Goal: Find specific page/section: Find specific page/section

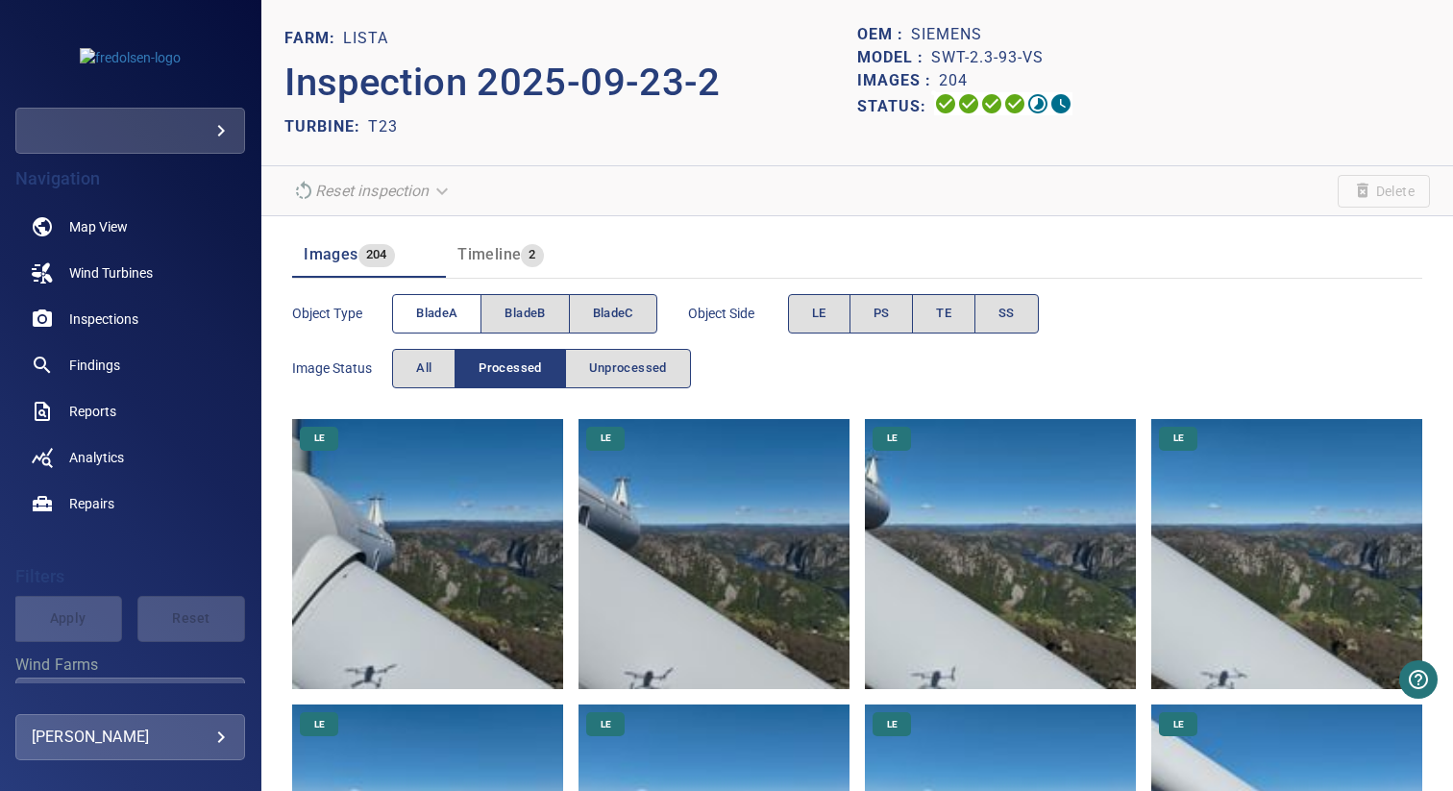
click at [451, 320] on span "bladeA" at bounding box center [436, 314] width 41 height 22
click at [822, 296] on button "LE" at bounding box center [819, 313] width 62 height 39
click at [434, 533] on img at bounding box center [427, 554] width 271 height 271
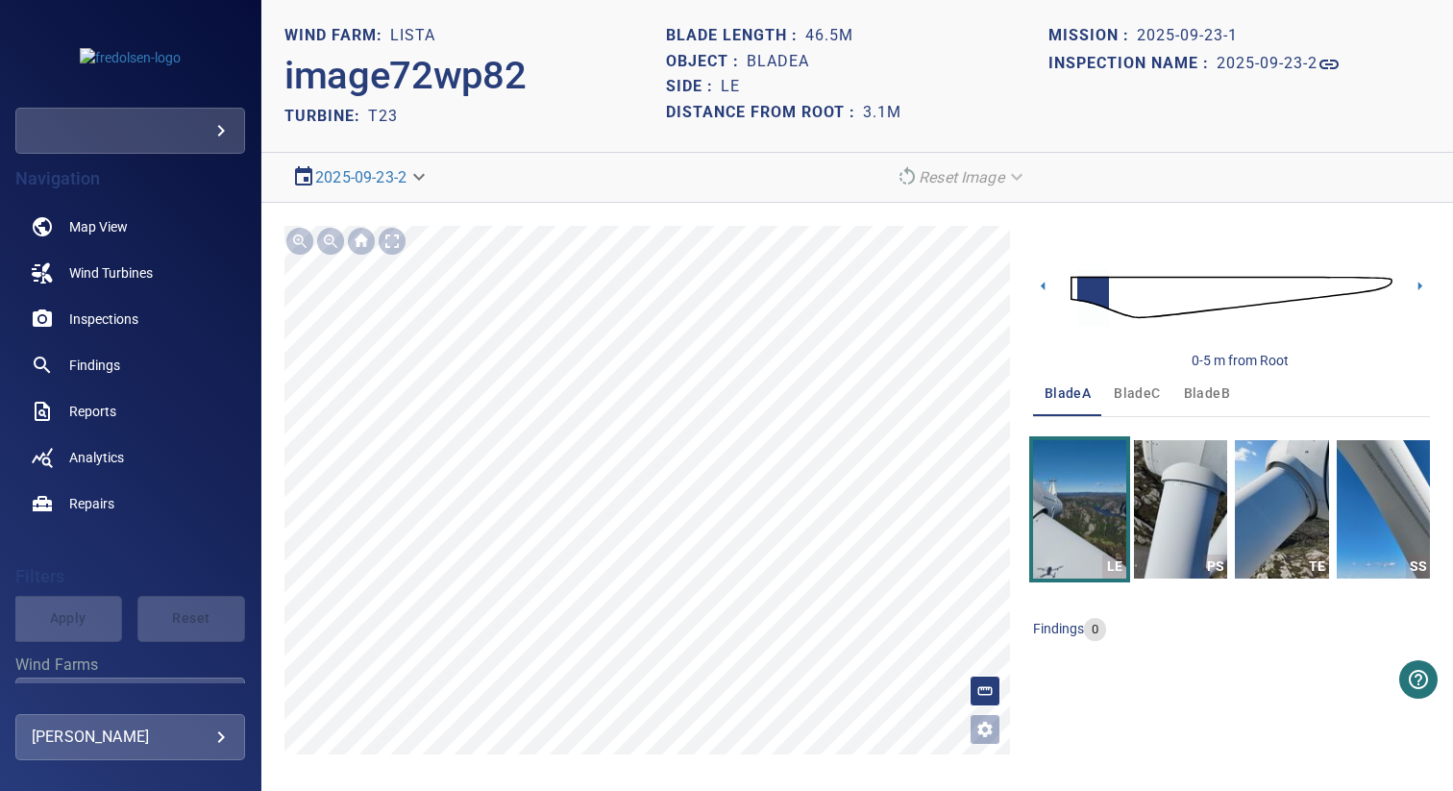
click at [1153, 311] on img at bounding box center [1232, 298] width 322 height 78
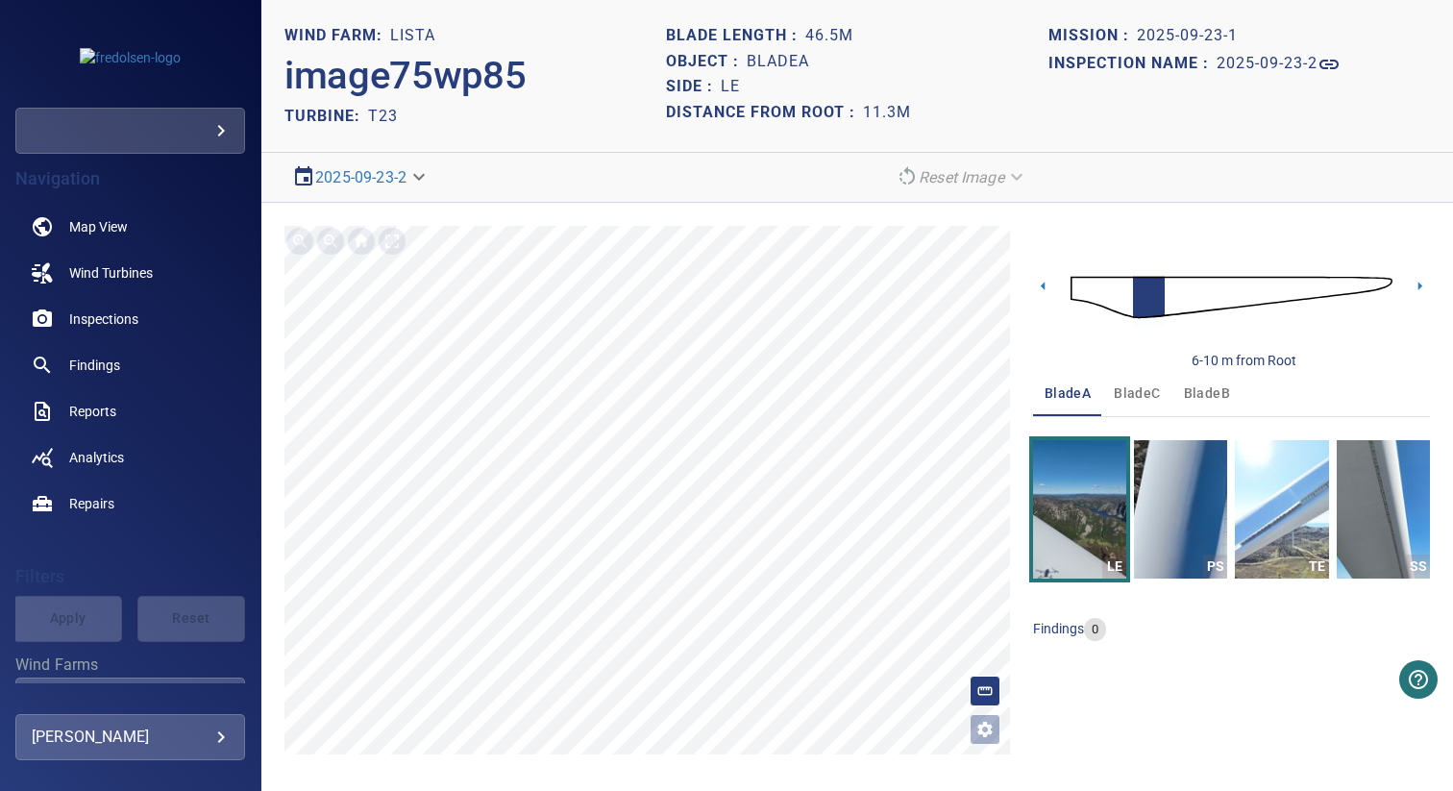
click at [1205, 305] on img at bounding box center [1232, 298] width 322 height 78
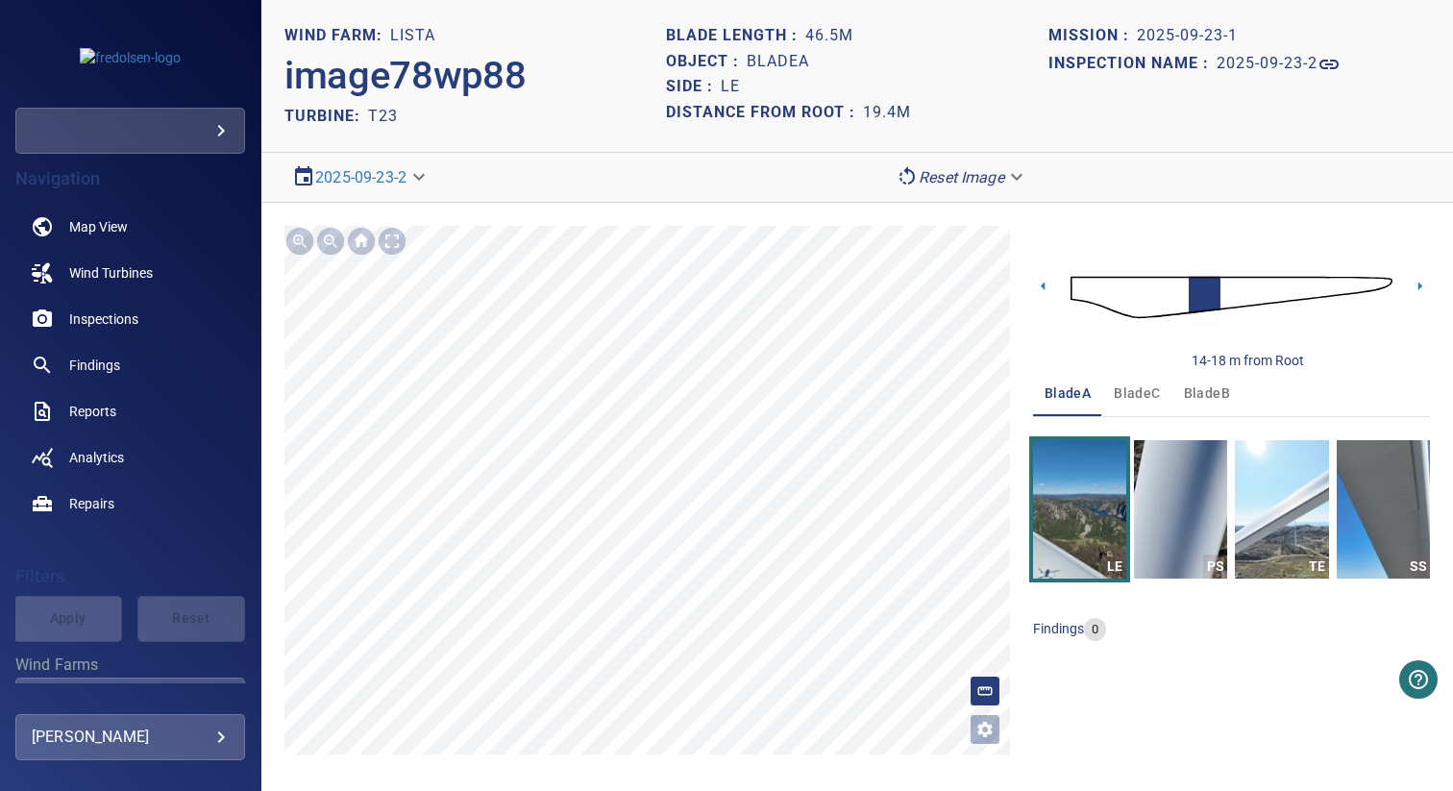
click at [1265, 300] on img at bounding box center [1232, 298] width 322 height 78
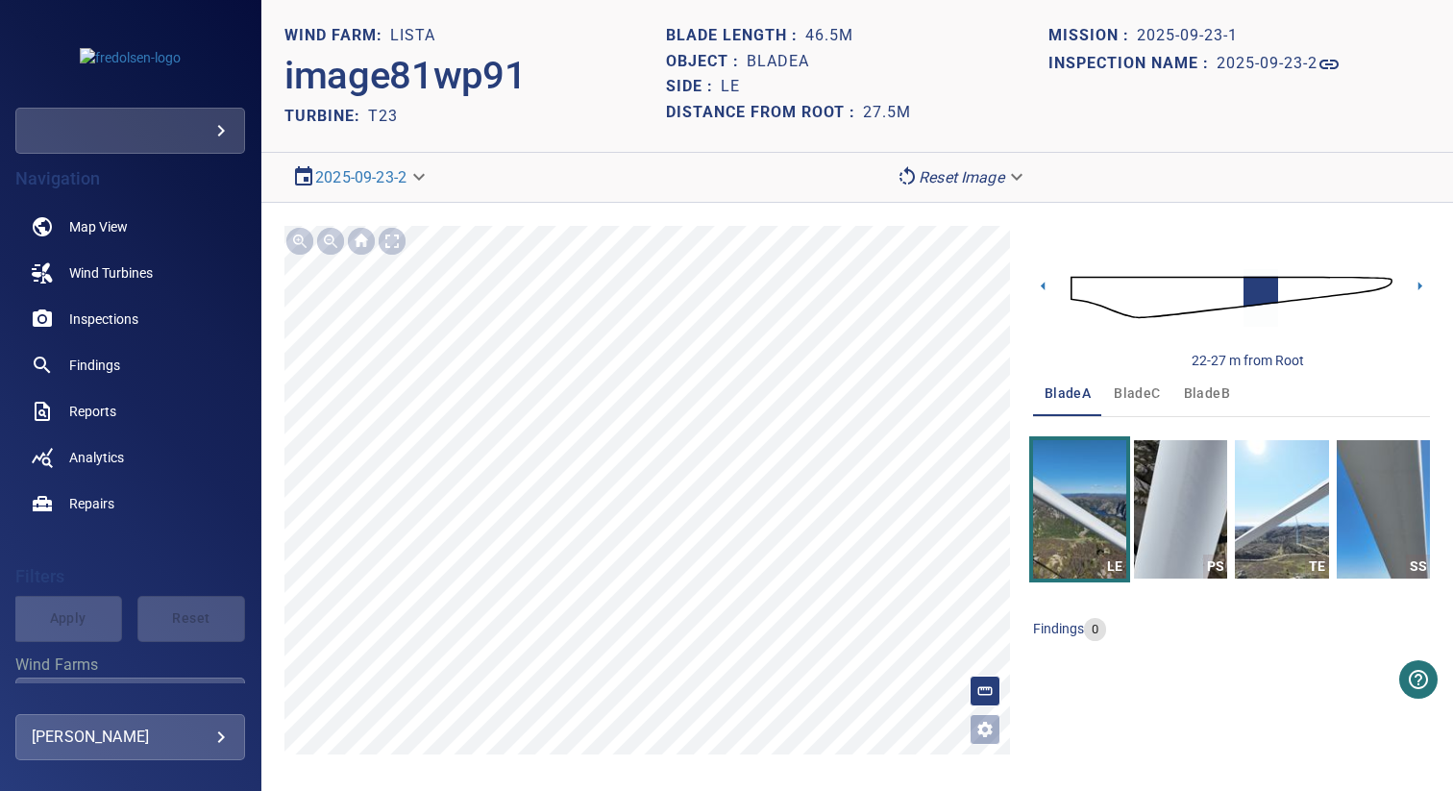
click at [1296, 300] on img at bounding box center [1232, 298] width 322 height 78
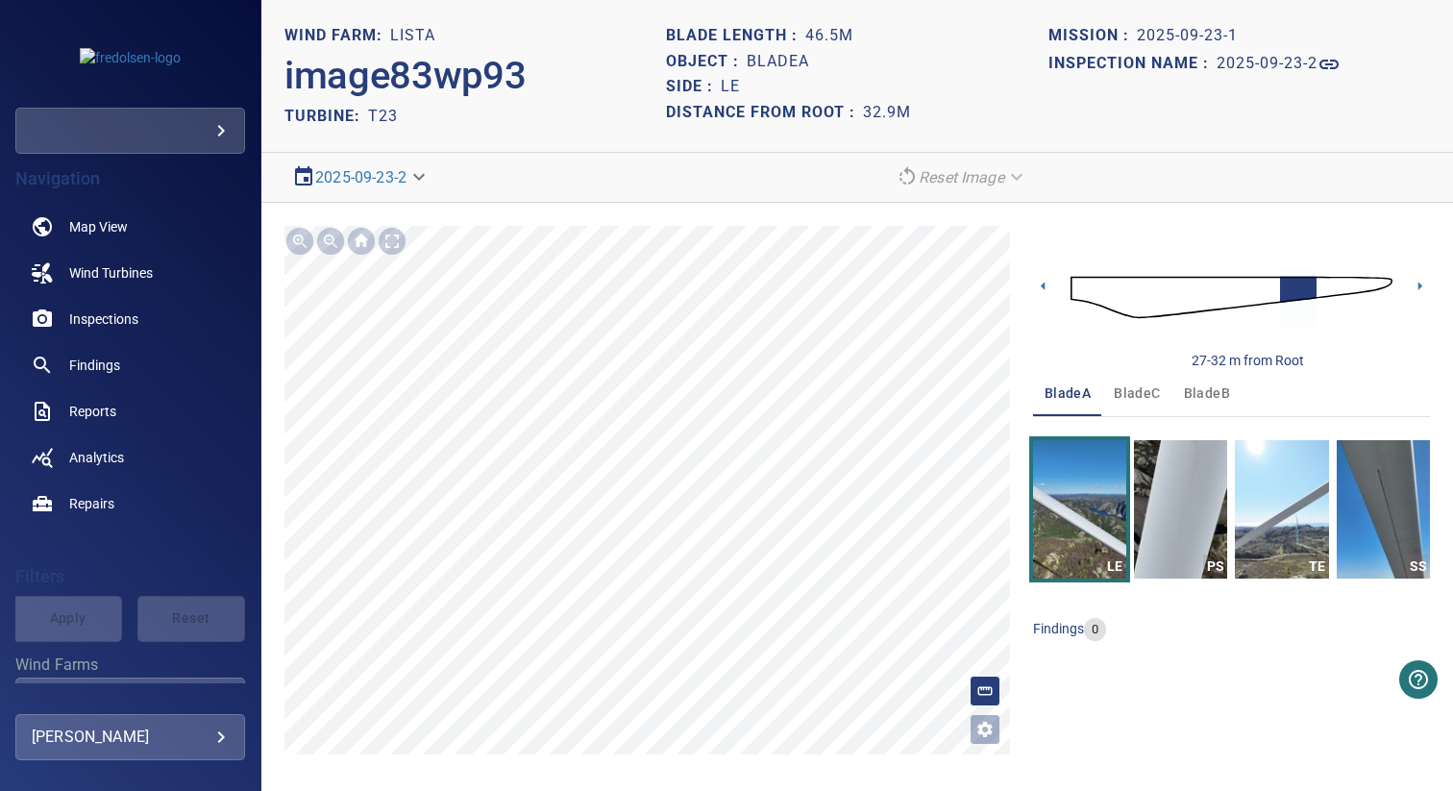
click at [1334, 291] on img at bounding box center [1232, 298] width 322 height 78
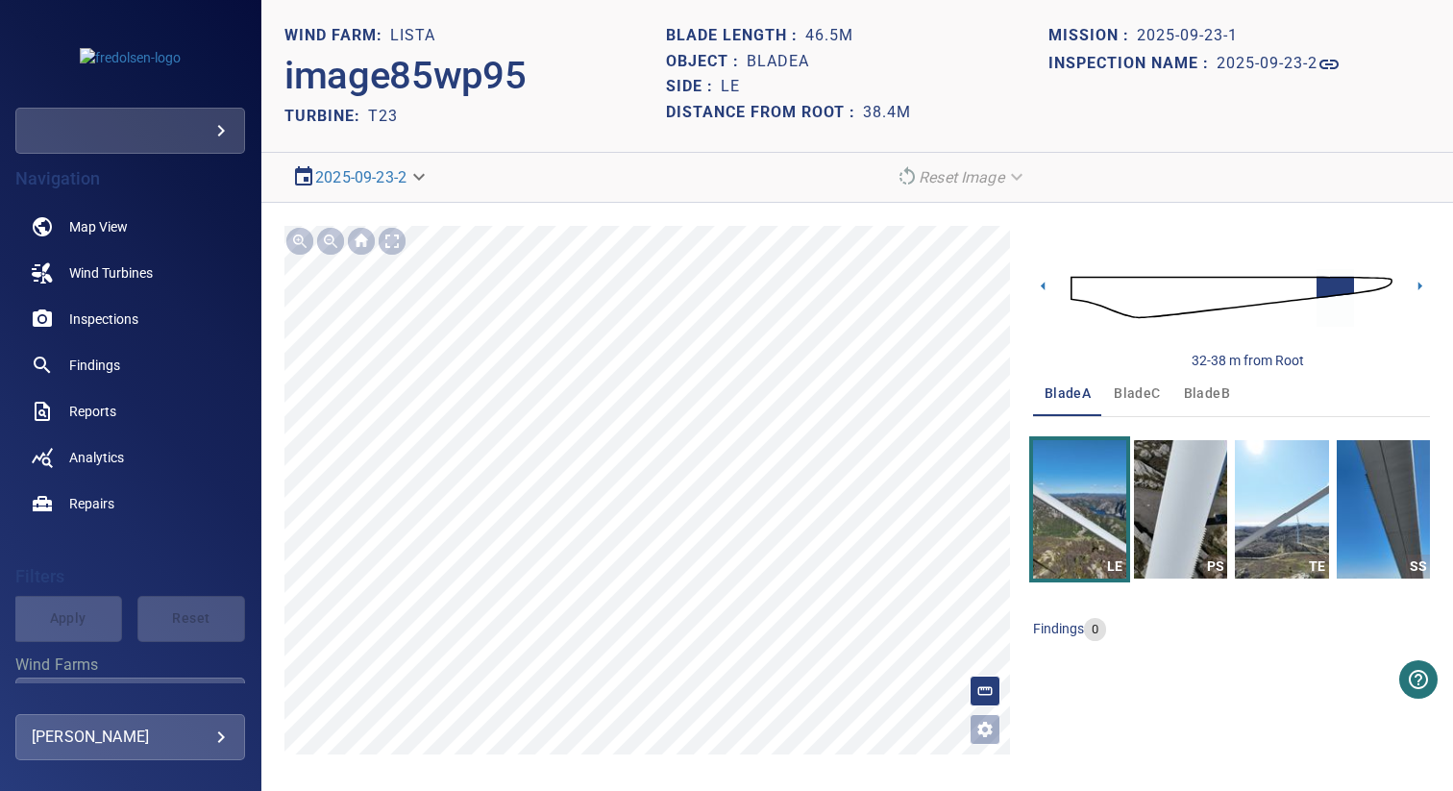
click at [1372, 289] on img at bounding box center [1232, 298] width 322 height 78
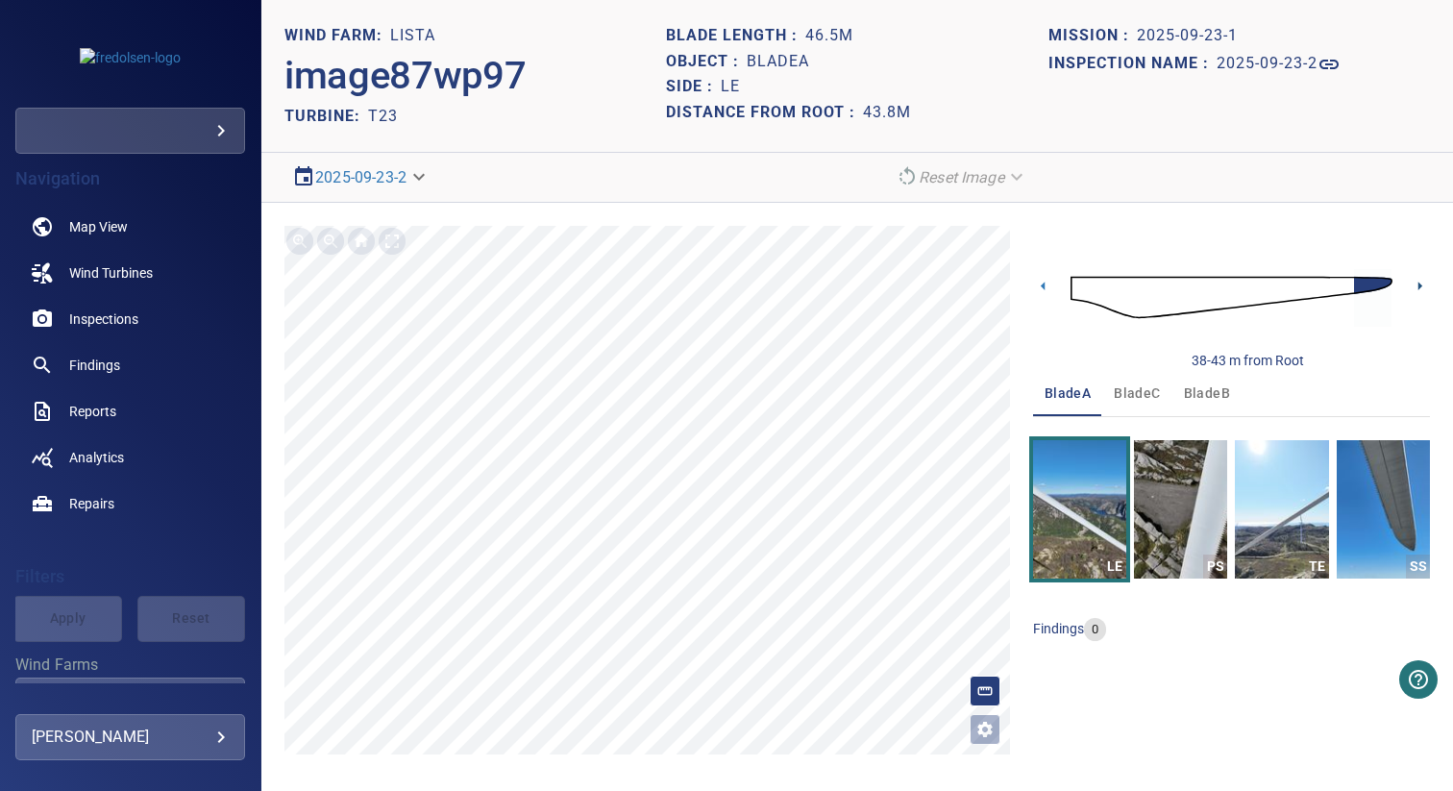
click at [1427, 286] on icon at bounding box center [1420, 286] width 20 height 20
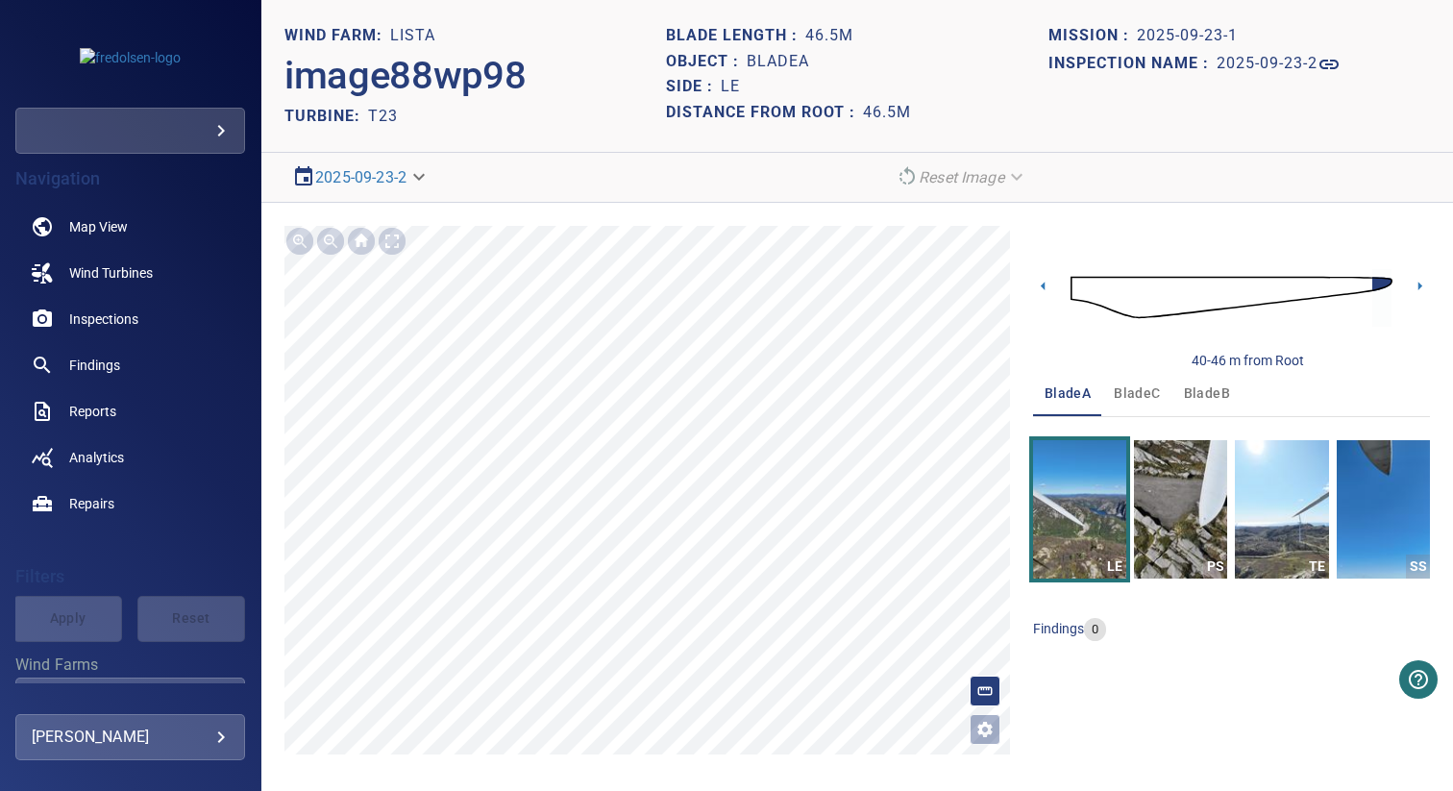
click at [1240, 293] on img at bounding box center [1232, 298] width 322 height 78
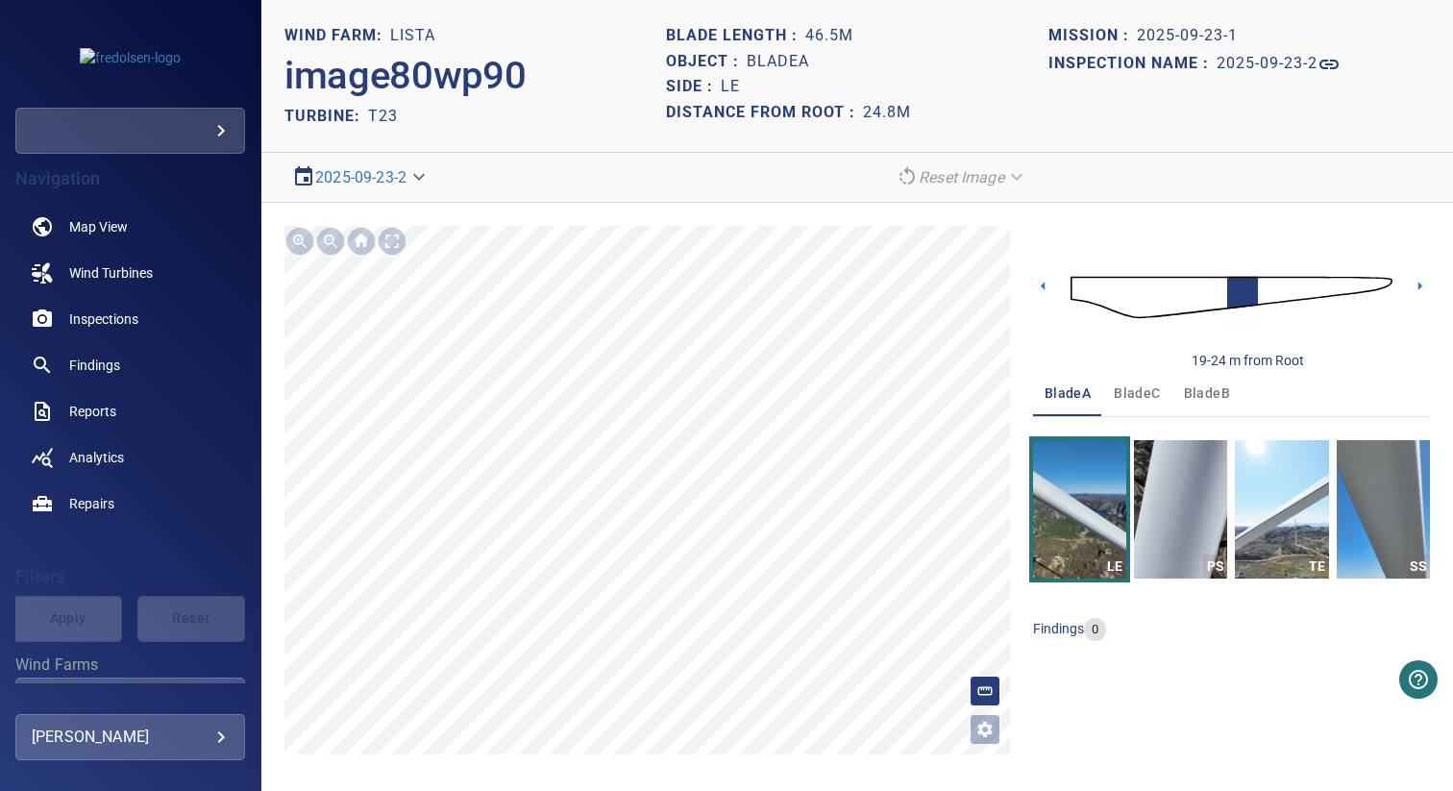
click at [1185, 302] on img at bounding box center [1232, 298] width 322 height 78
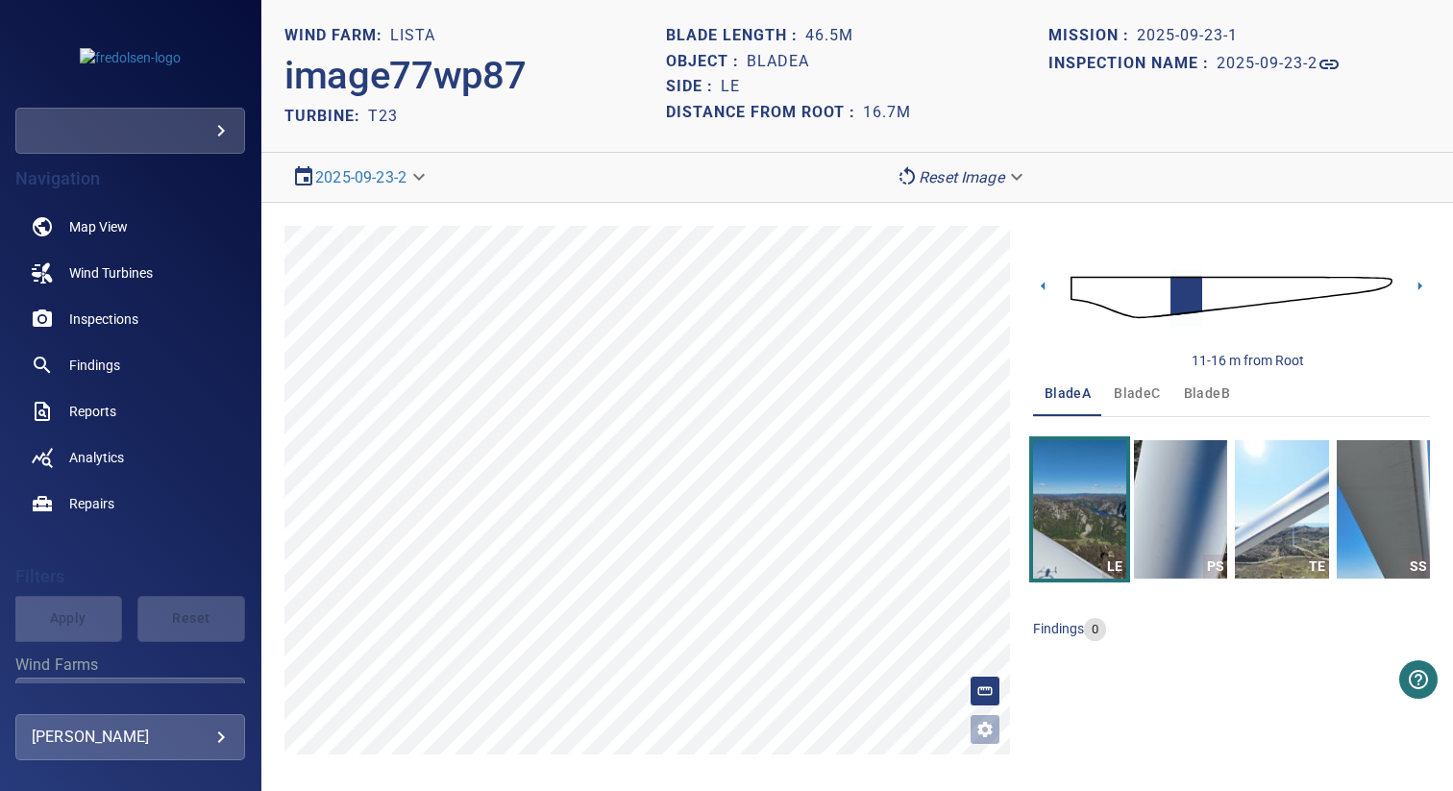
click at [1165, 303] on img at bounding box center [1232, 298] width 322 height 78
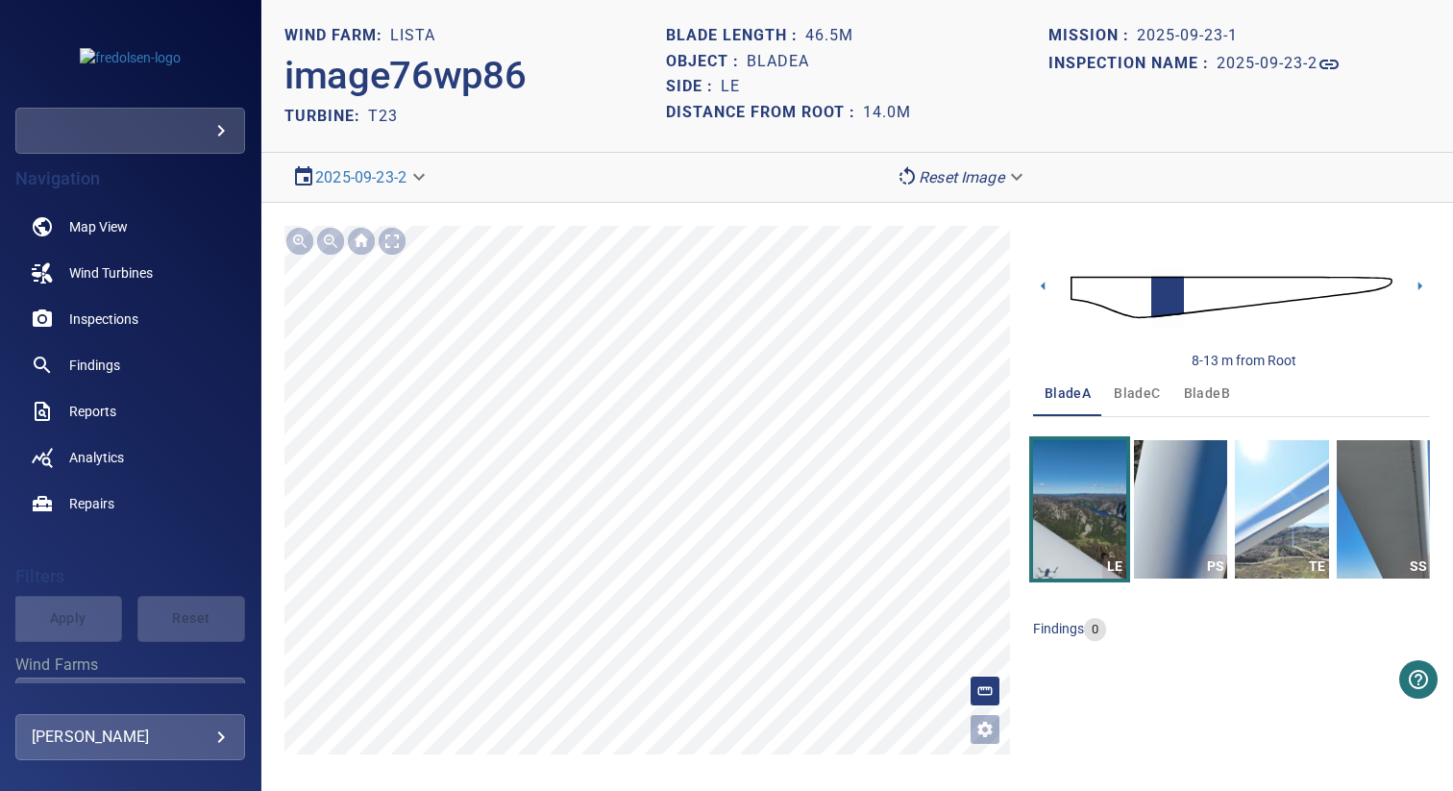
click at [1140, 302] on img at bounding box center [1232, 298] width 322 height 78
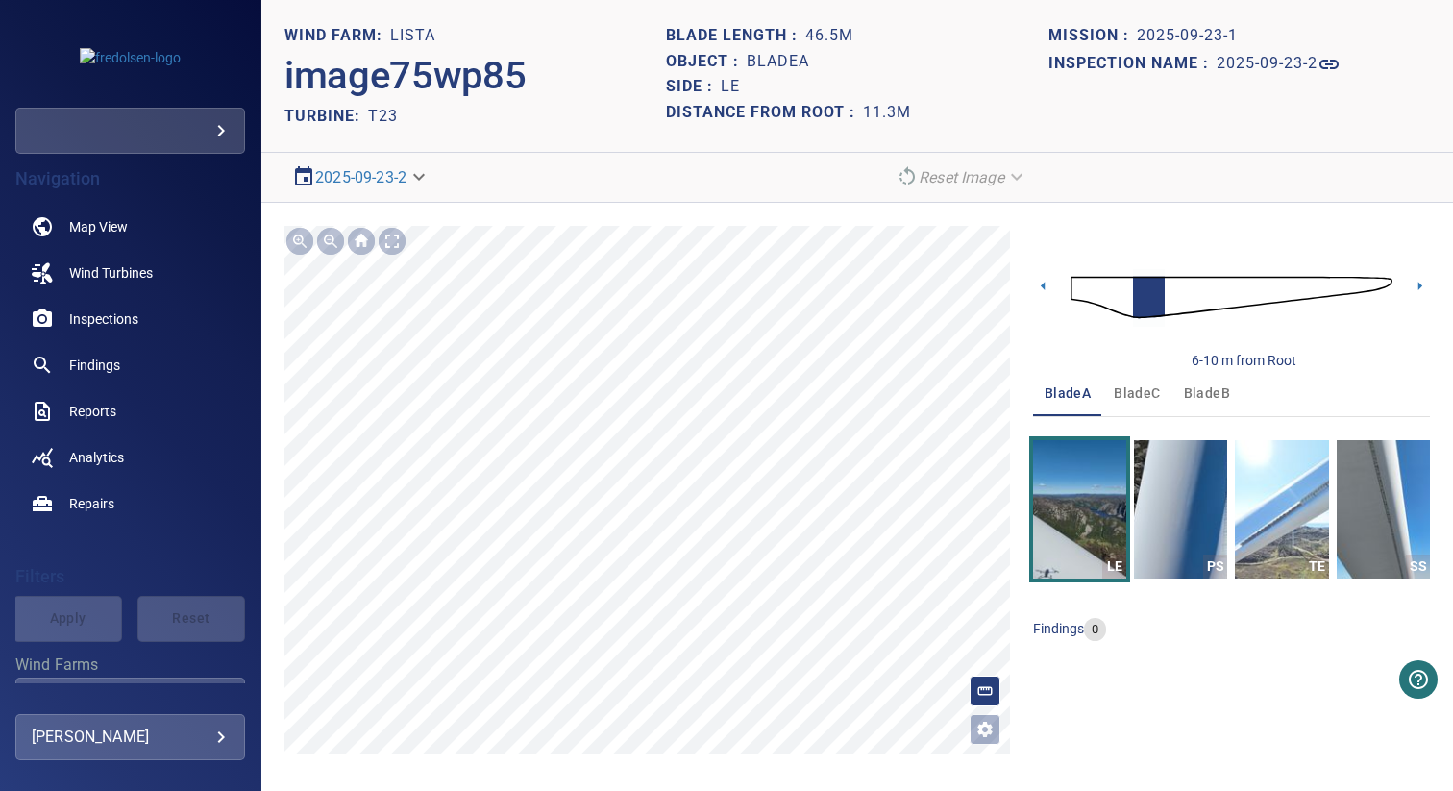
click at [1125, 300] on img at bounding box center [1232, 298] width 322 height 78
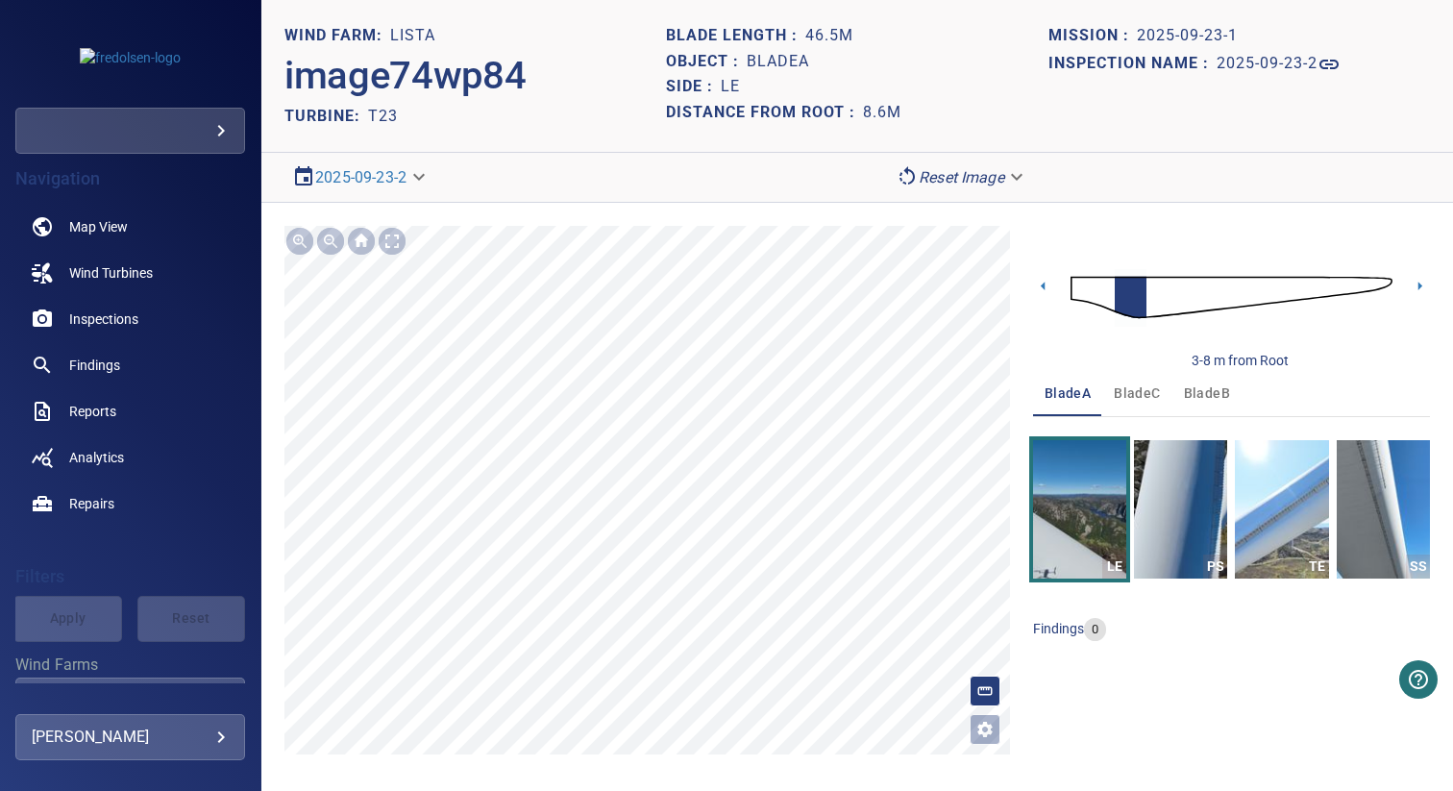
click at [1107, 299] on img at bounding box center [1232, 298] width 322 height 78
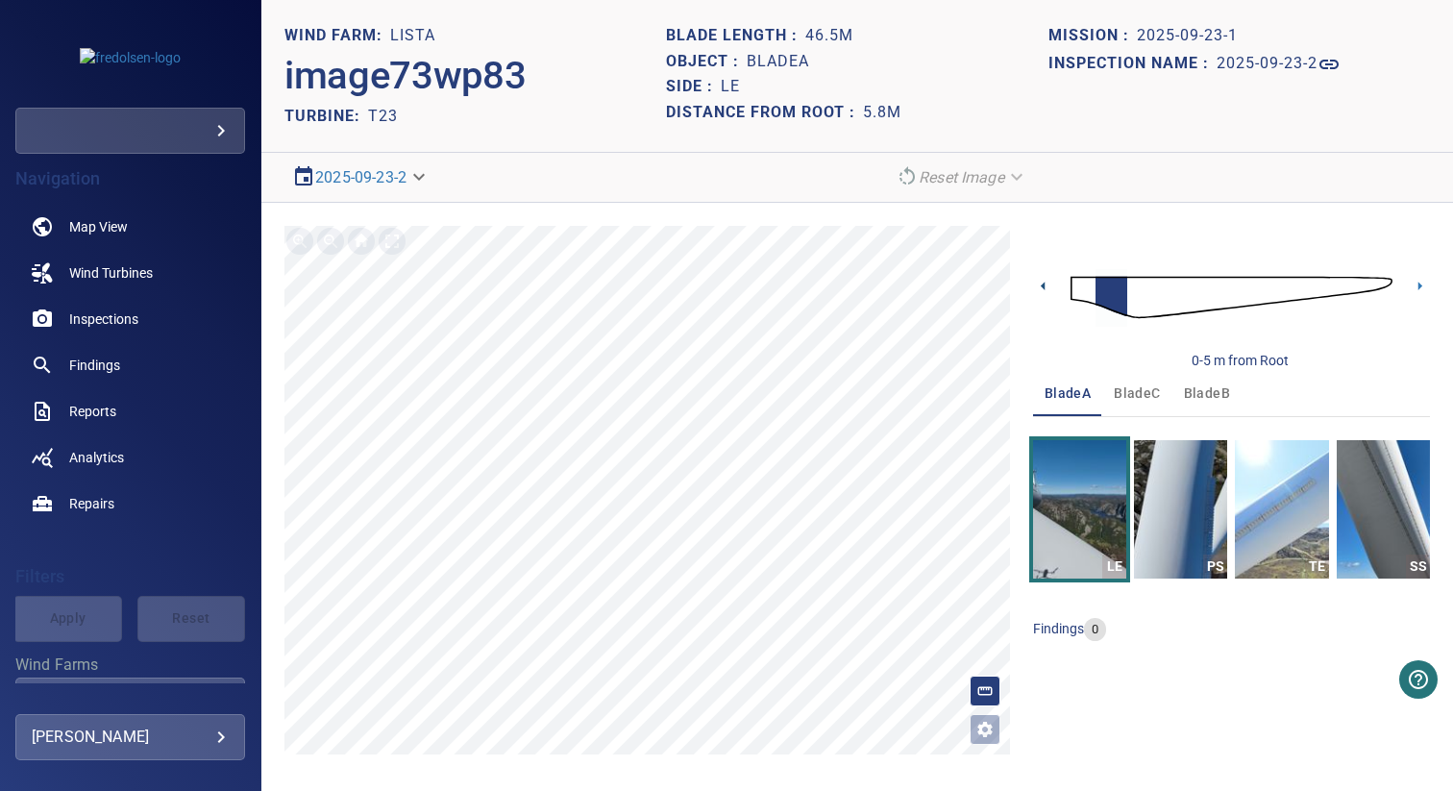
click at [1044, 287] on icon at bounding box center [1043, 286] width 20 height 20
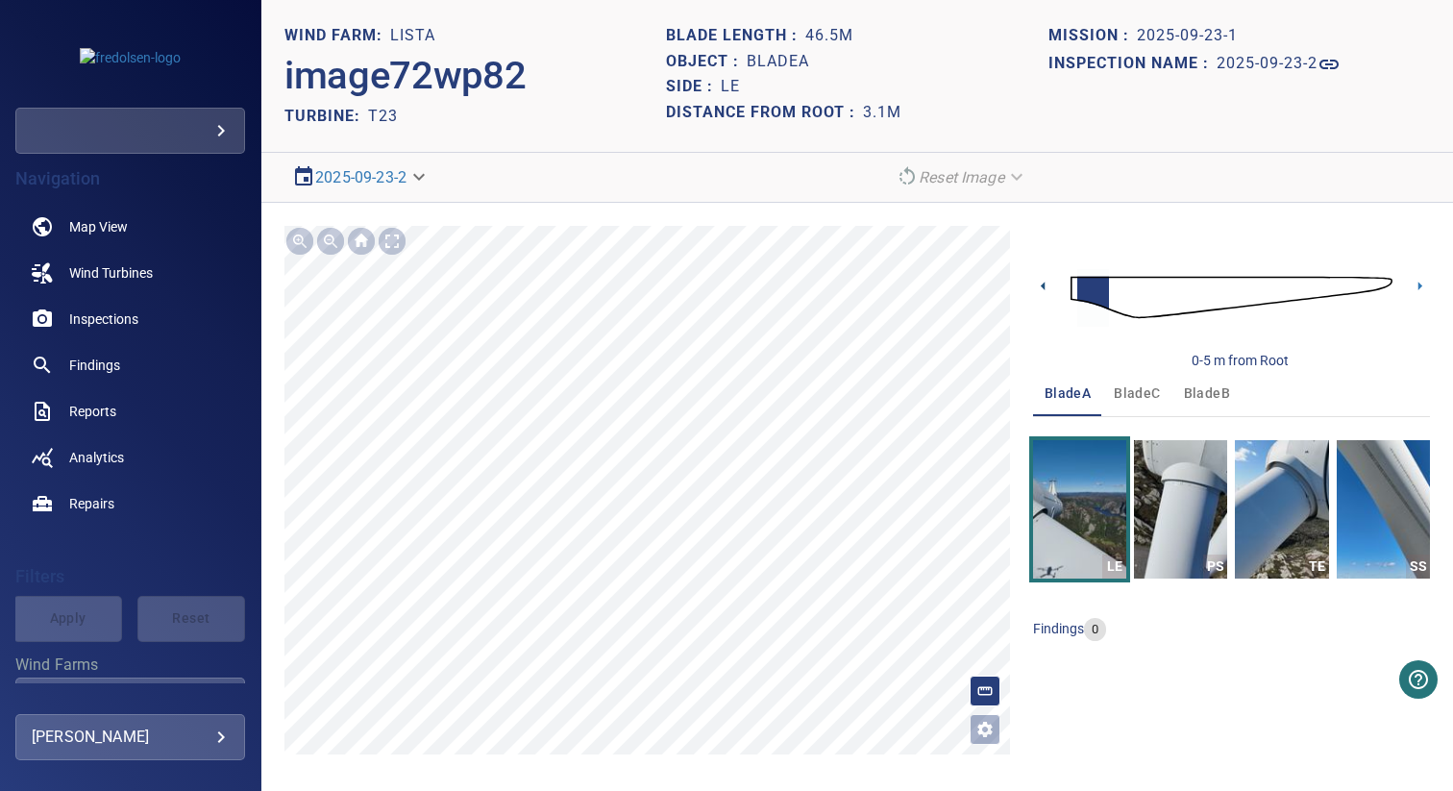
click at [1044, 287] on icon at bounding box center [1043, 286] width 4 height 9
click at [1419, 287] on icon at bounding box center [1421, 286] width 4 height 9
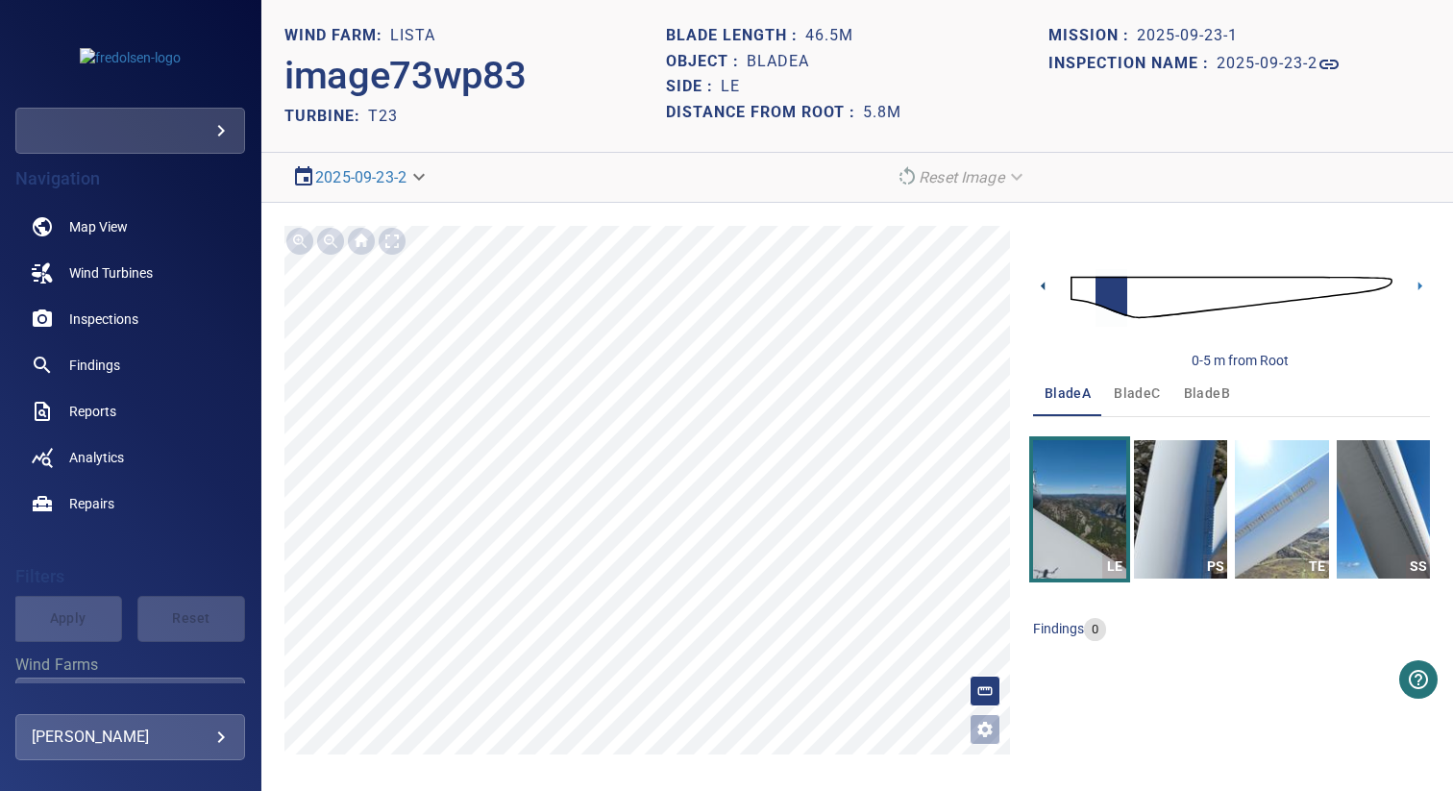
click at [1043, 290] on icon at bounding box center [1043, 286] width 20 height 20
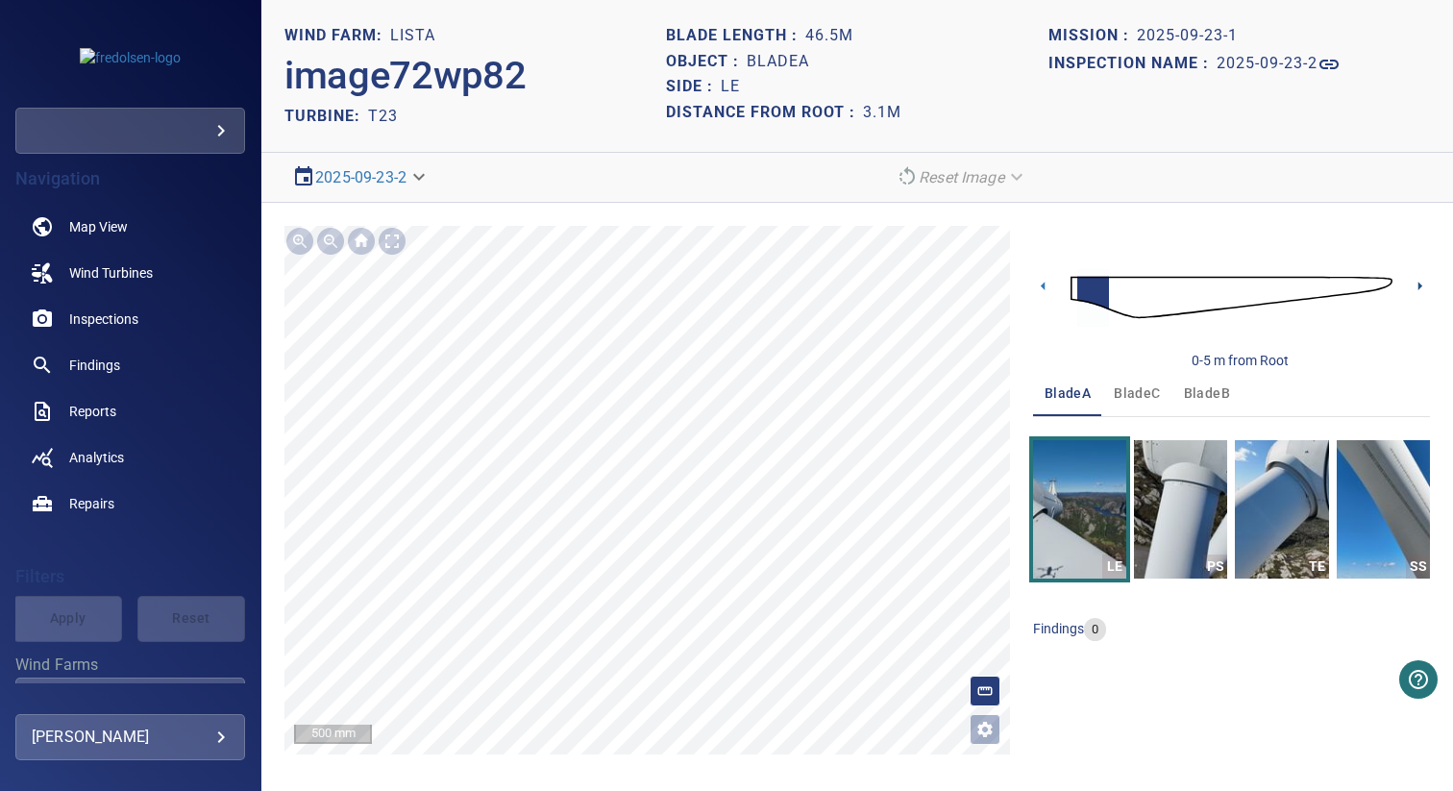
click at [1419, 285] on icon at bounding box center [1421, 286] width 4 height 9
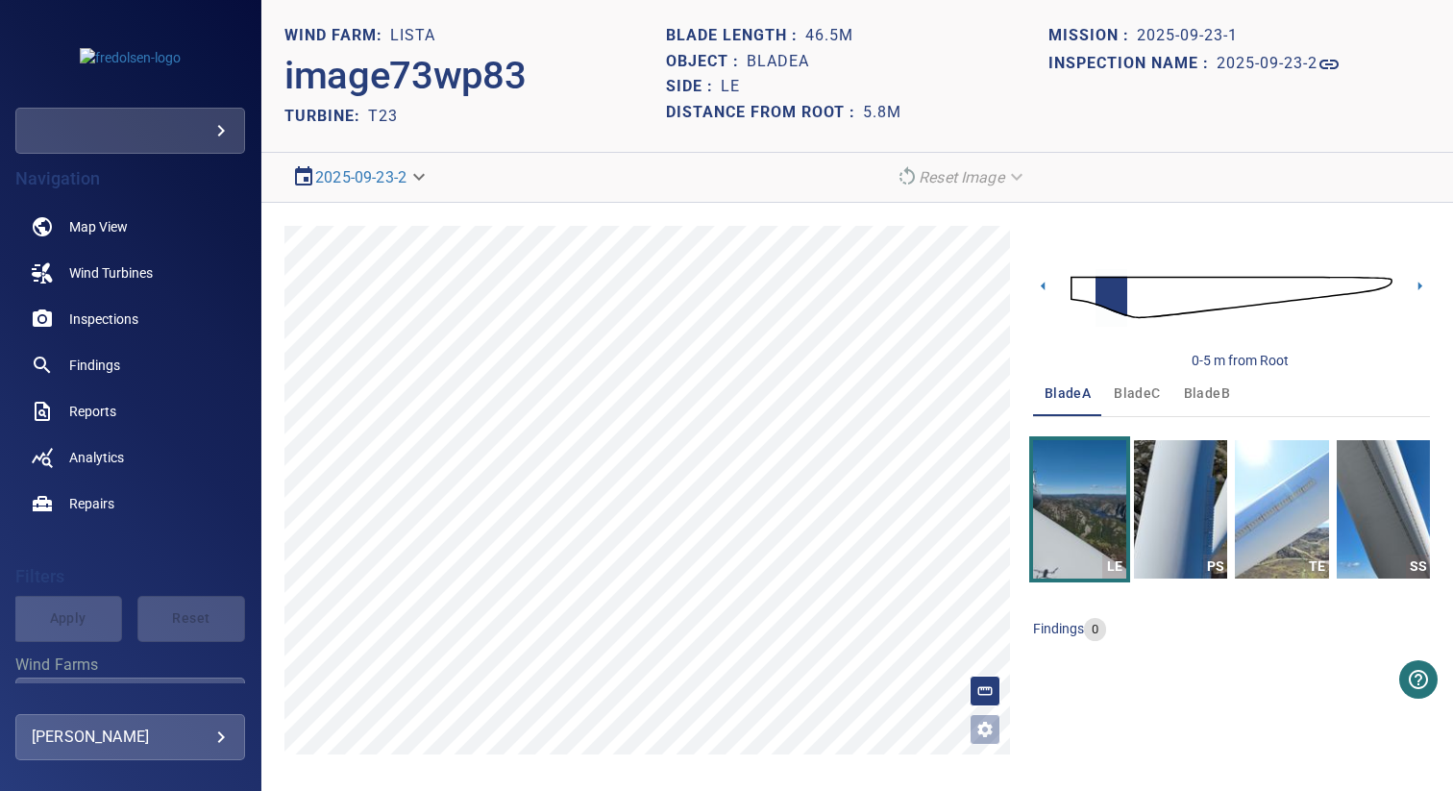
click at [1374, 465] on img "button" at bounding box center [1383, 509] width 93 height 138
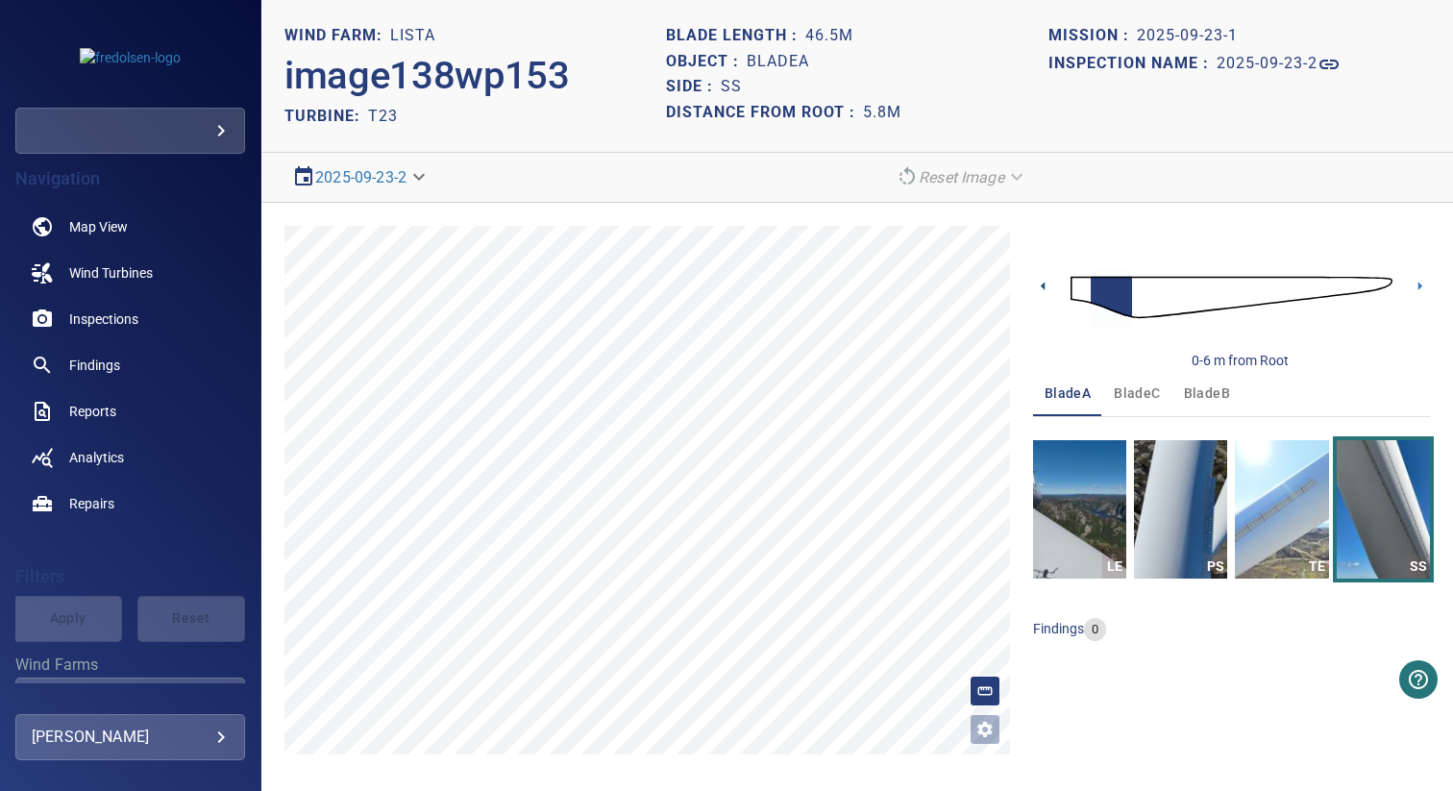
click at [1045, 287] on icon at bounding box center [1043, 286] width 20 height 20
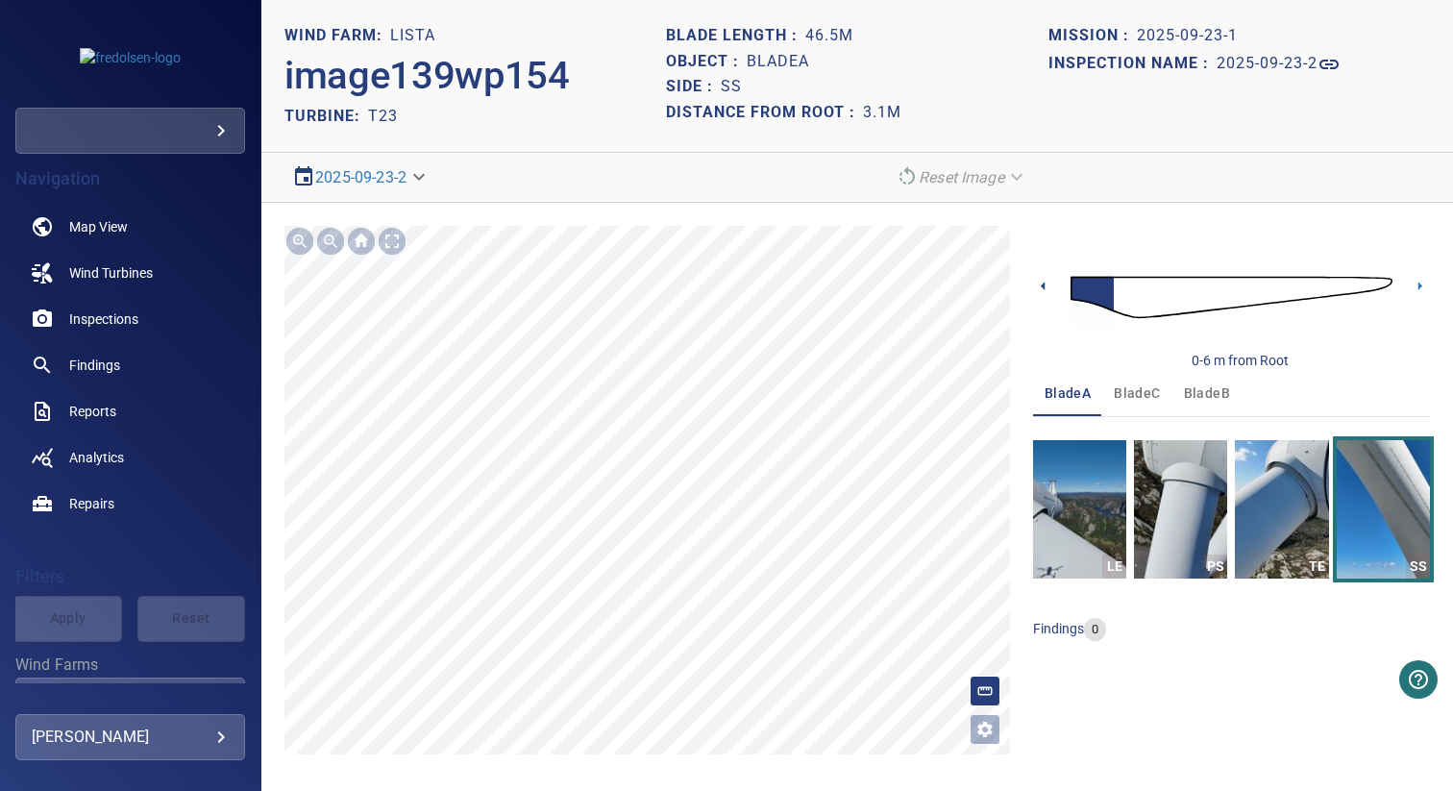
click at [1045, 287] on icon at bounding box center [1043, 286] width 20 height 20
click at [1420, 285] on icon at bounding box center [1421, 286] width 4 height 9
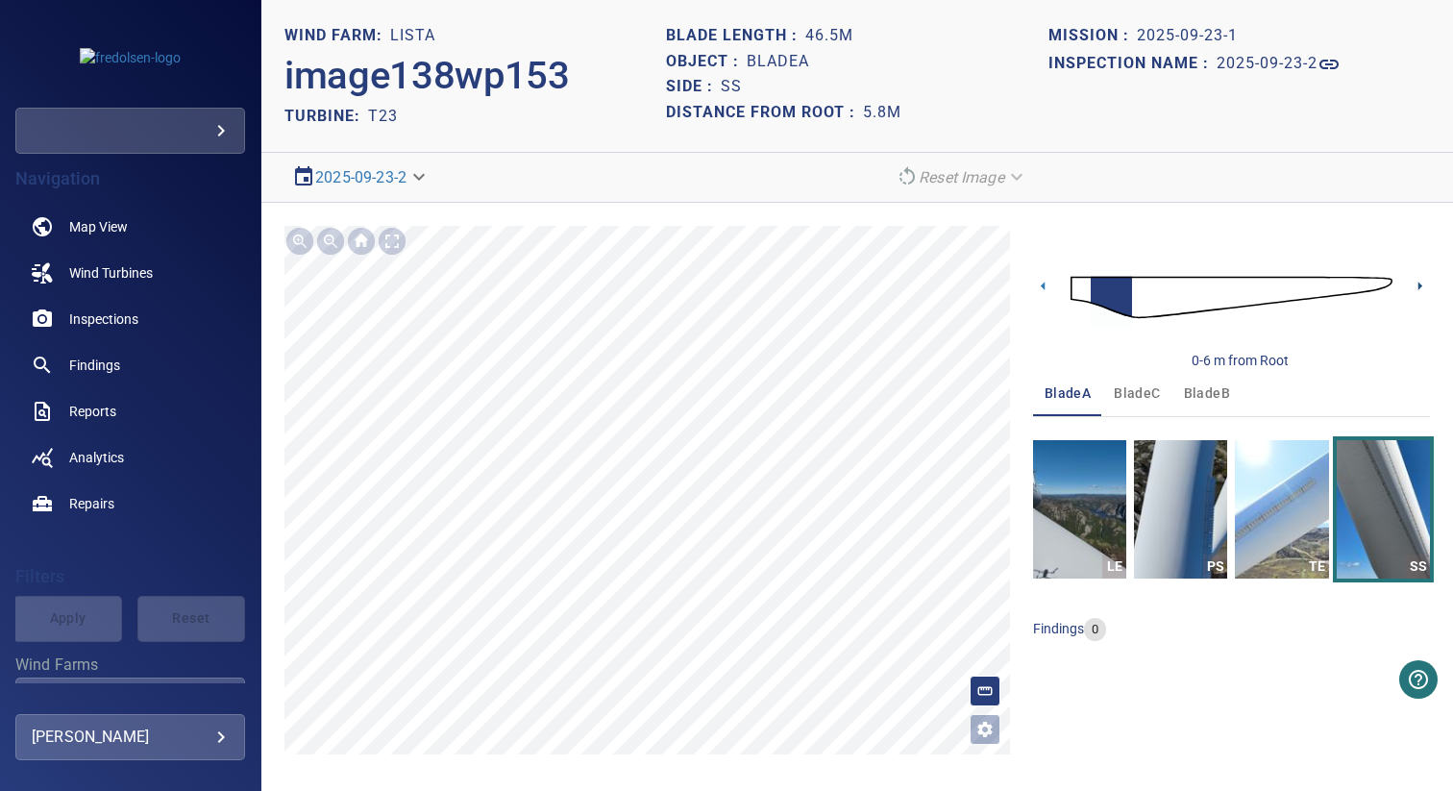
click at [1420, 285] on icon at bounding box center [1421, 286] width 4 height 9
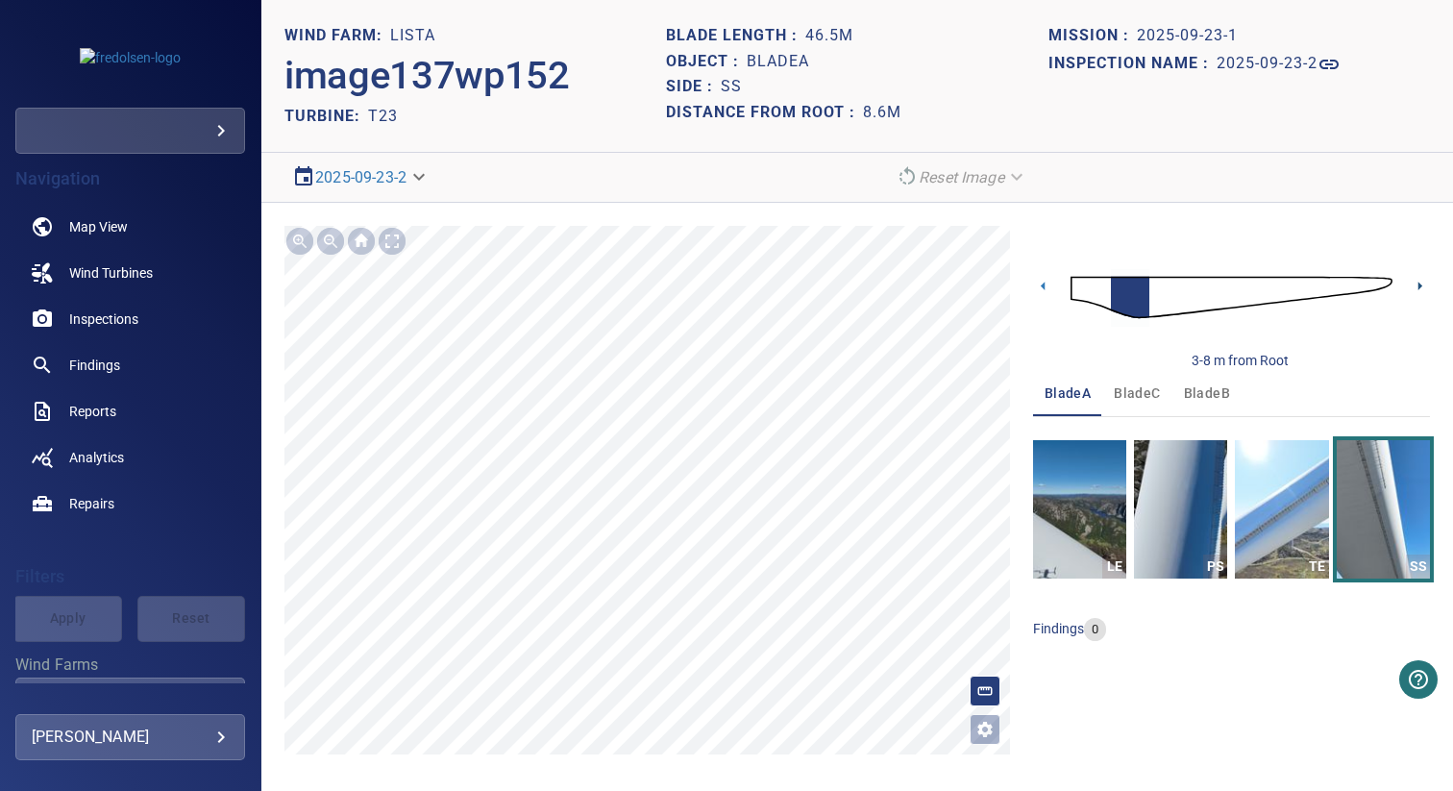
click at [1420, 285] on icon at bounding box center [1421, 286] width 4 height 9
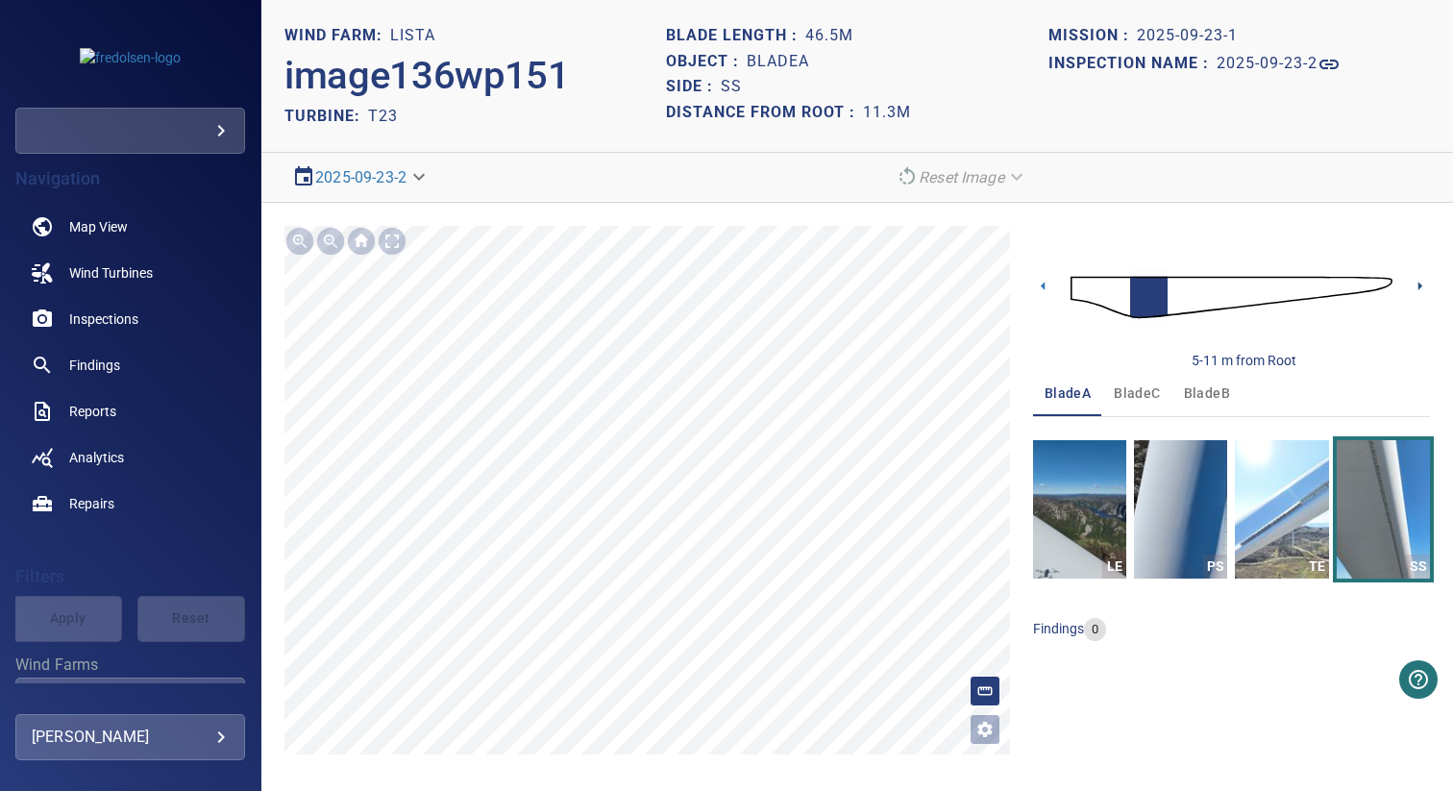
click at [1420, 285] on icon at bounding box center [1421, 286] width 4 height 9
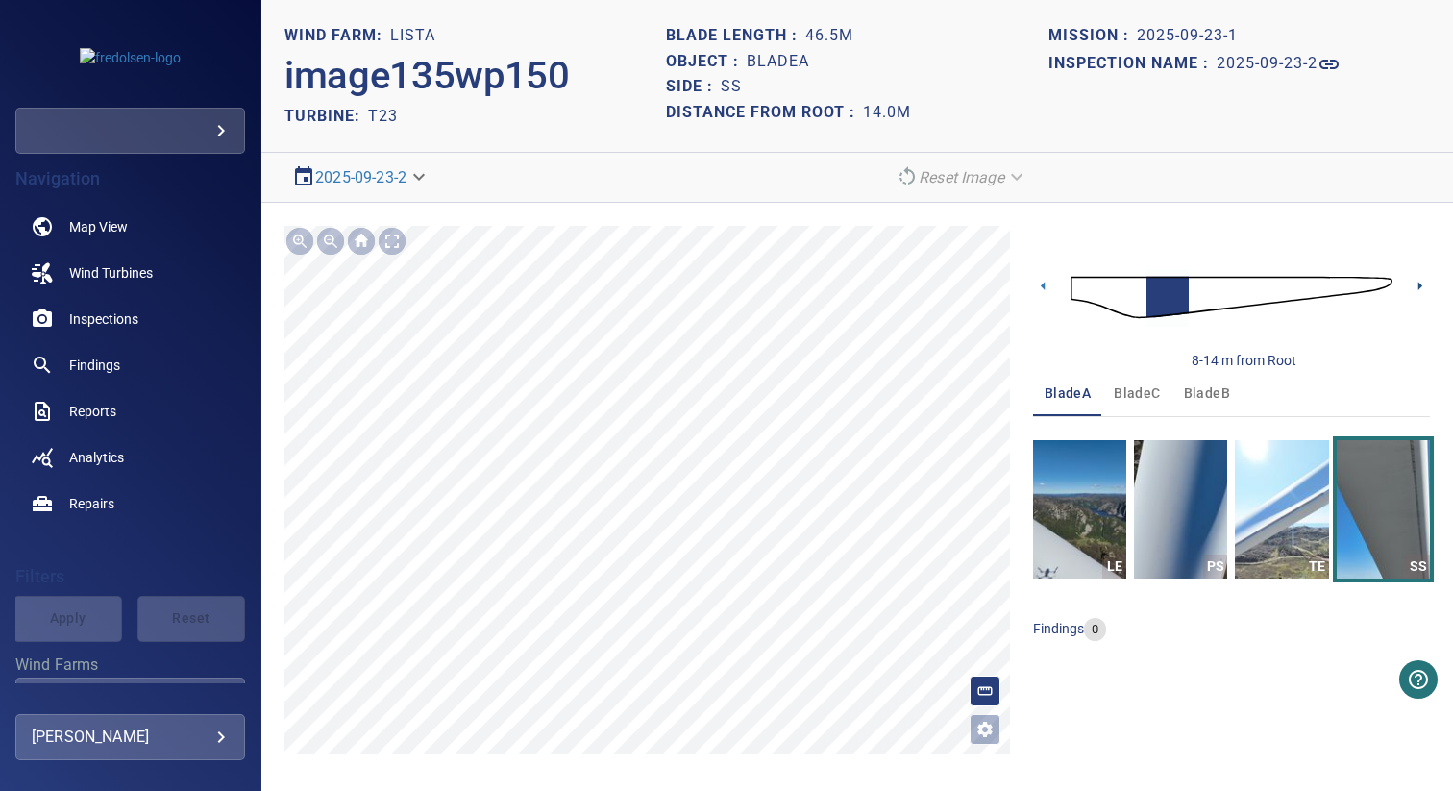
click at [1420, 285] on icon at bounding box center [1421, 286] width 4 height 9
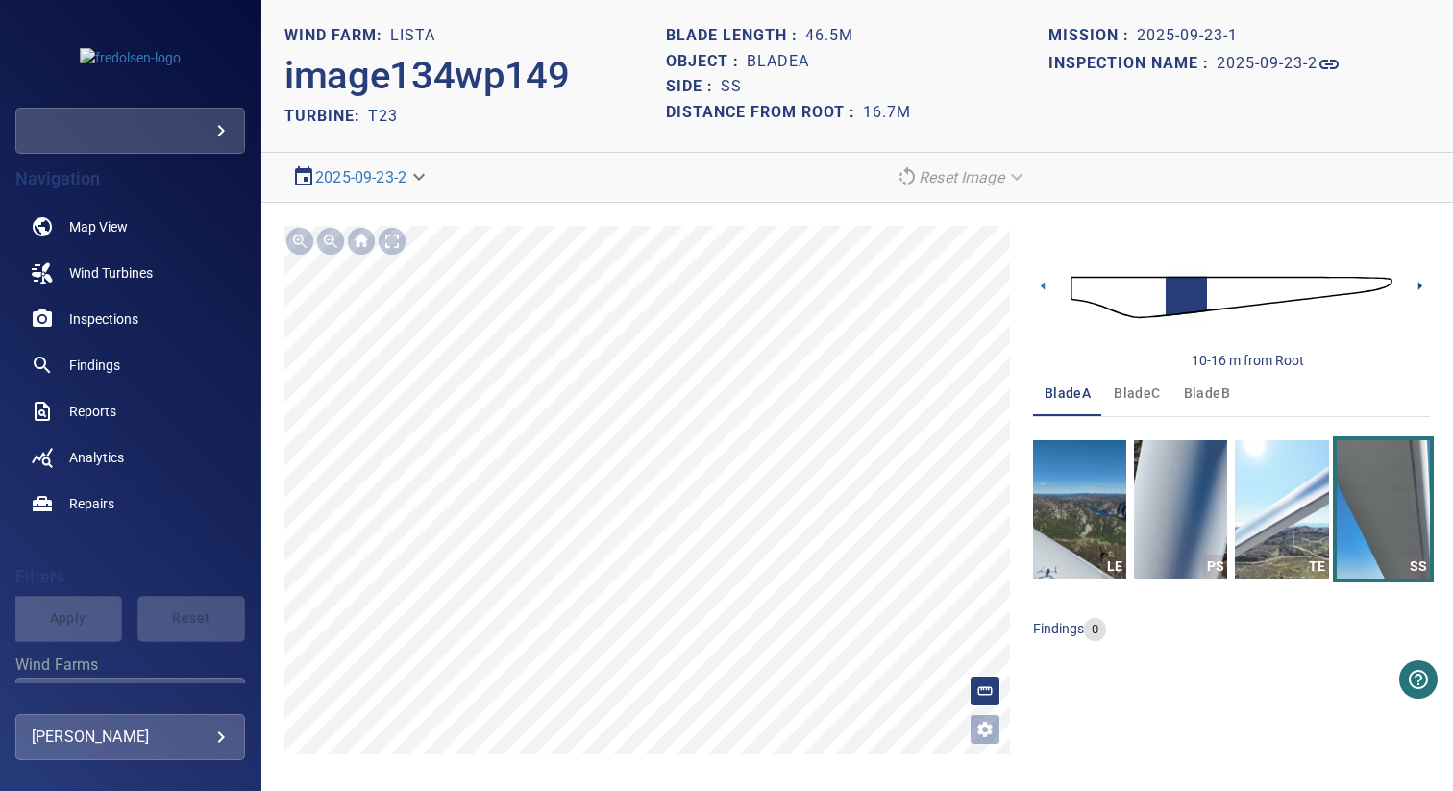
click at [1420, 285] on icon at bounding box center [1421, 286] width 4 height 9
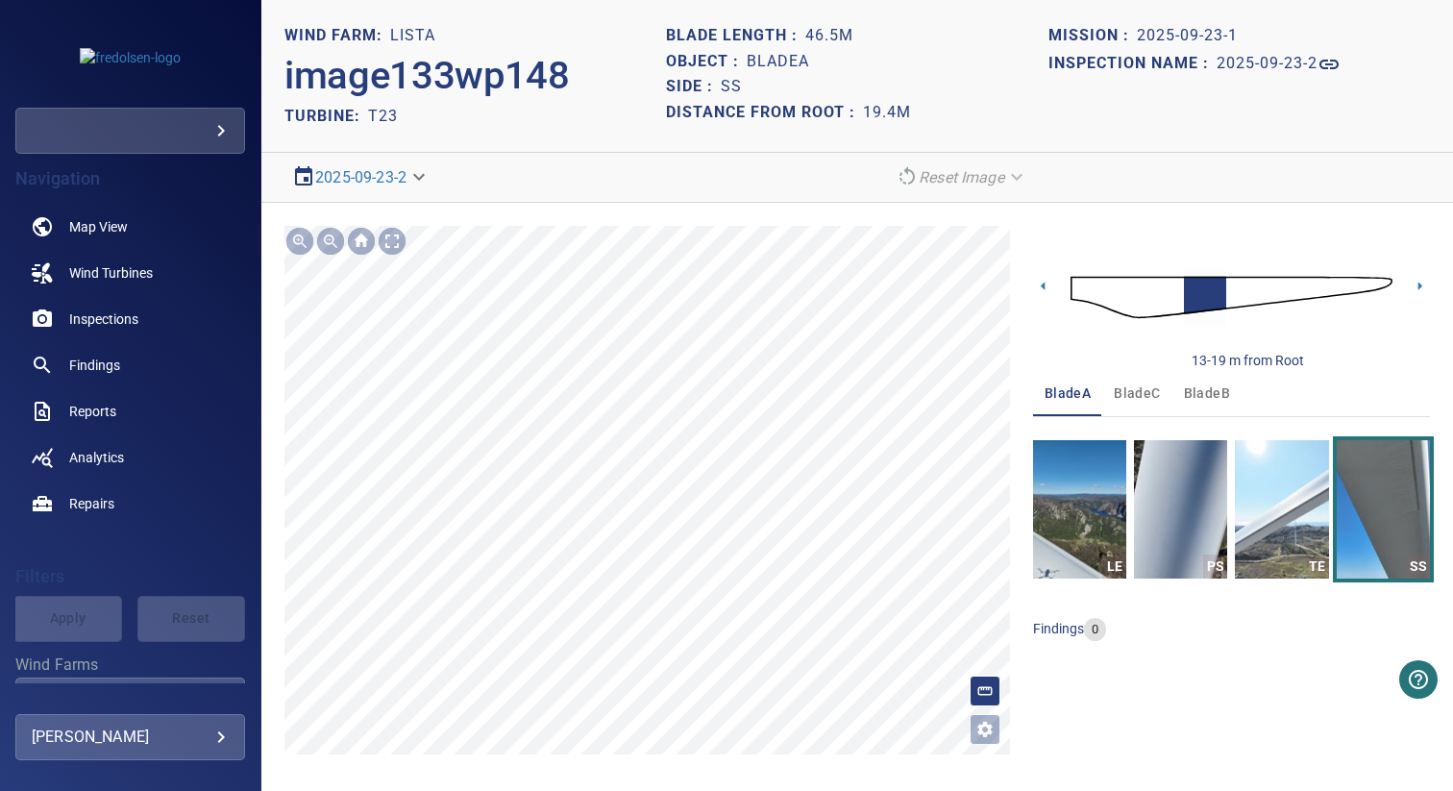
click at [1420, 285] on icon at bounding box center [1421, 286] width 4 height 9
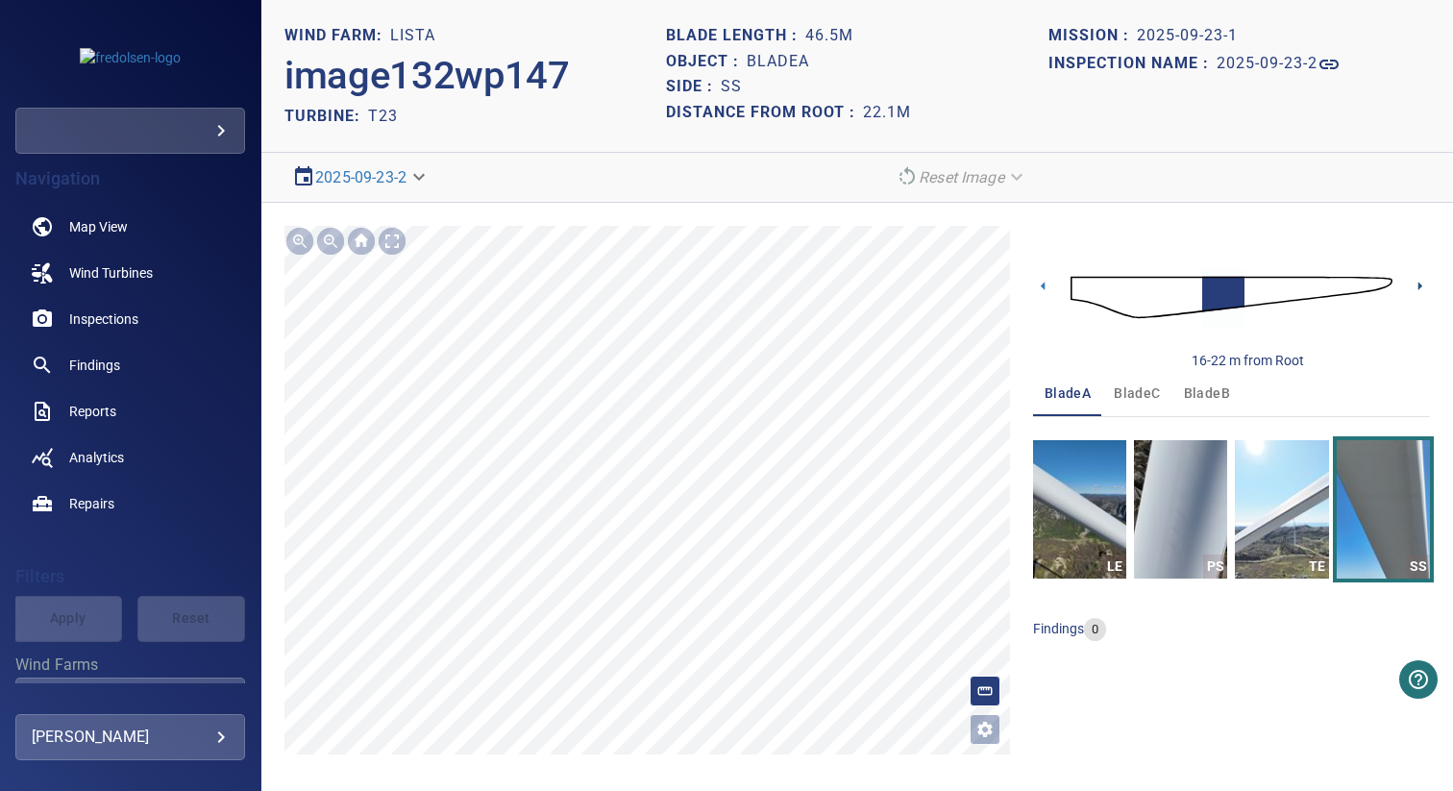
click at [1420, 285] on icon at bounding box center [1421, 286] width 4 height 9
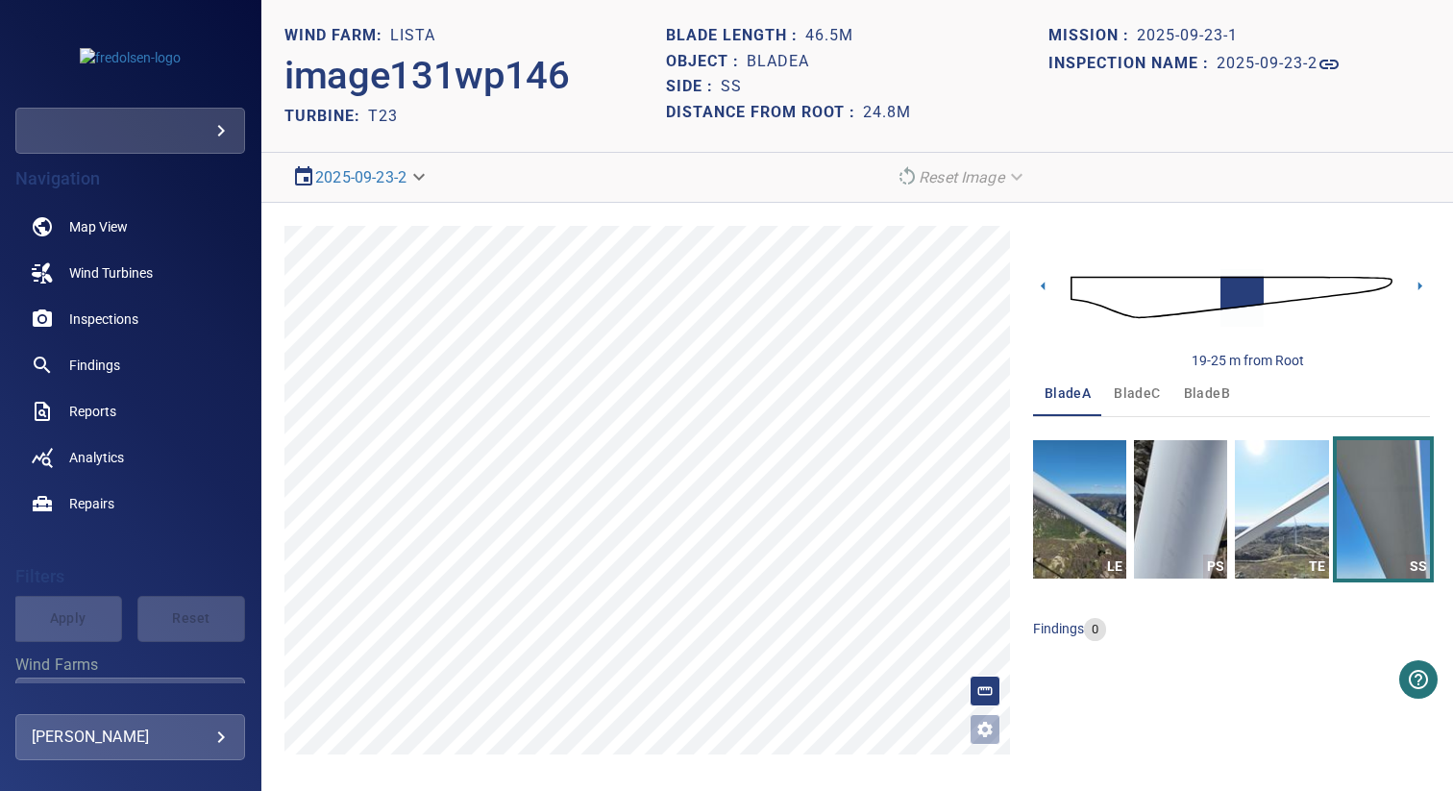
click at [1075, 288] on img at bounding box center [1232, 298] width 322 height 78
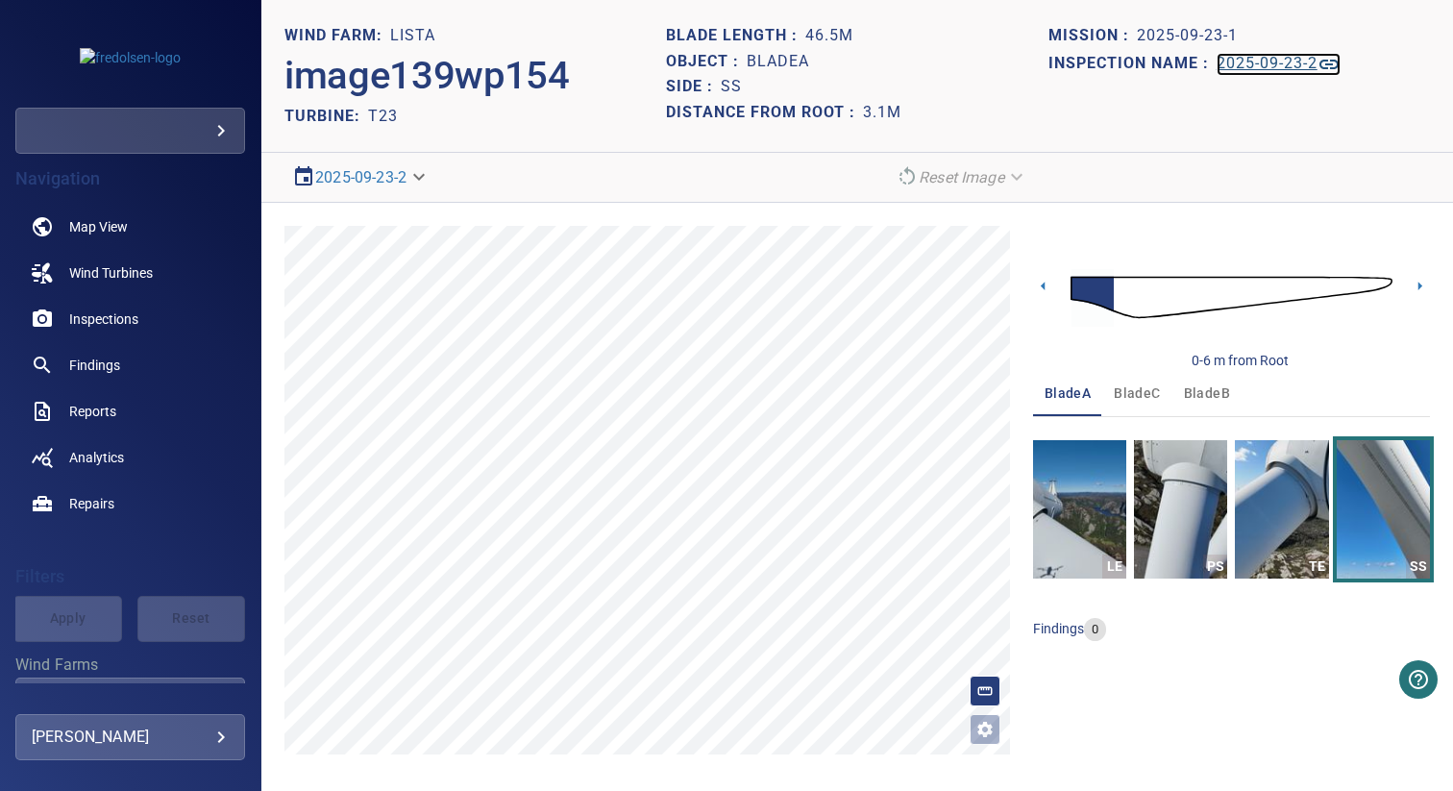
click at [1253, 67] on h1 "2025-09-23-2" at bounding box center [1267, 64] width 101 height 18
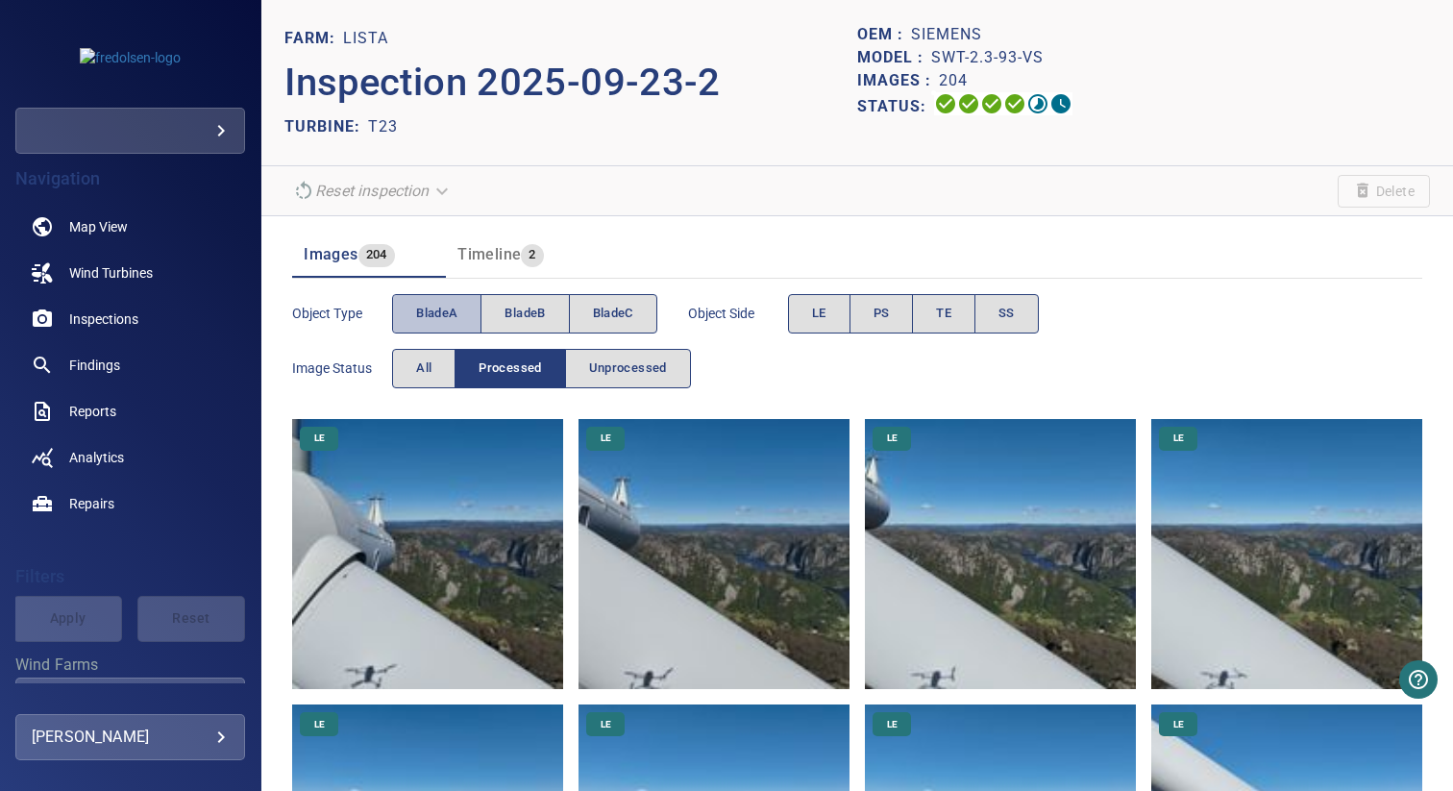
click at [432, 314] on span "bladeA" at bounding box center [436, 314] width 41 height 22
click at [884, 306] on span "PS" at bounding box center [882, 314] width 16 height 22
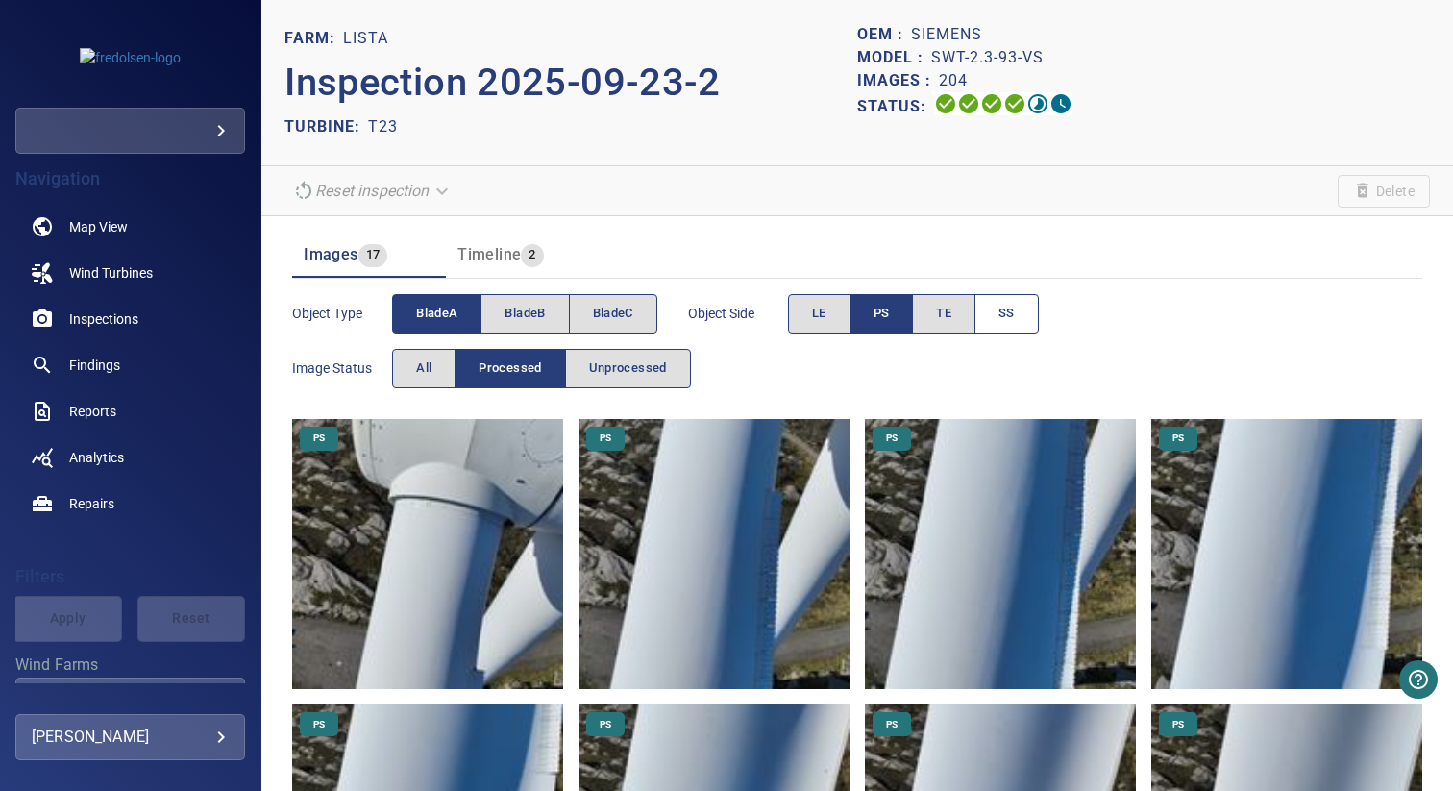
click at [1011, 313] on span "SS" at bounding box center [1007, 314] width 16 height 22
click at [883, 314] on span "PS" at bounding box center [882, 314] width 16 height 22
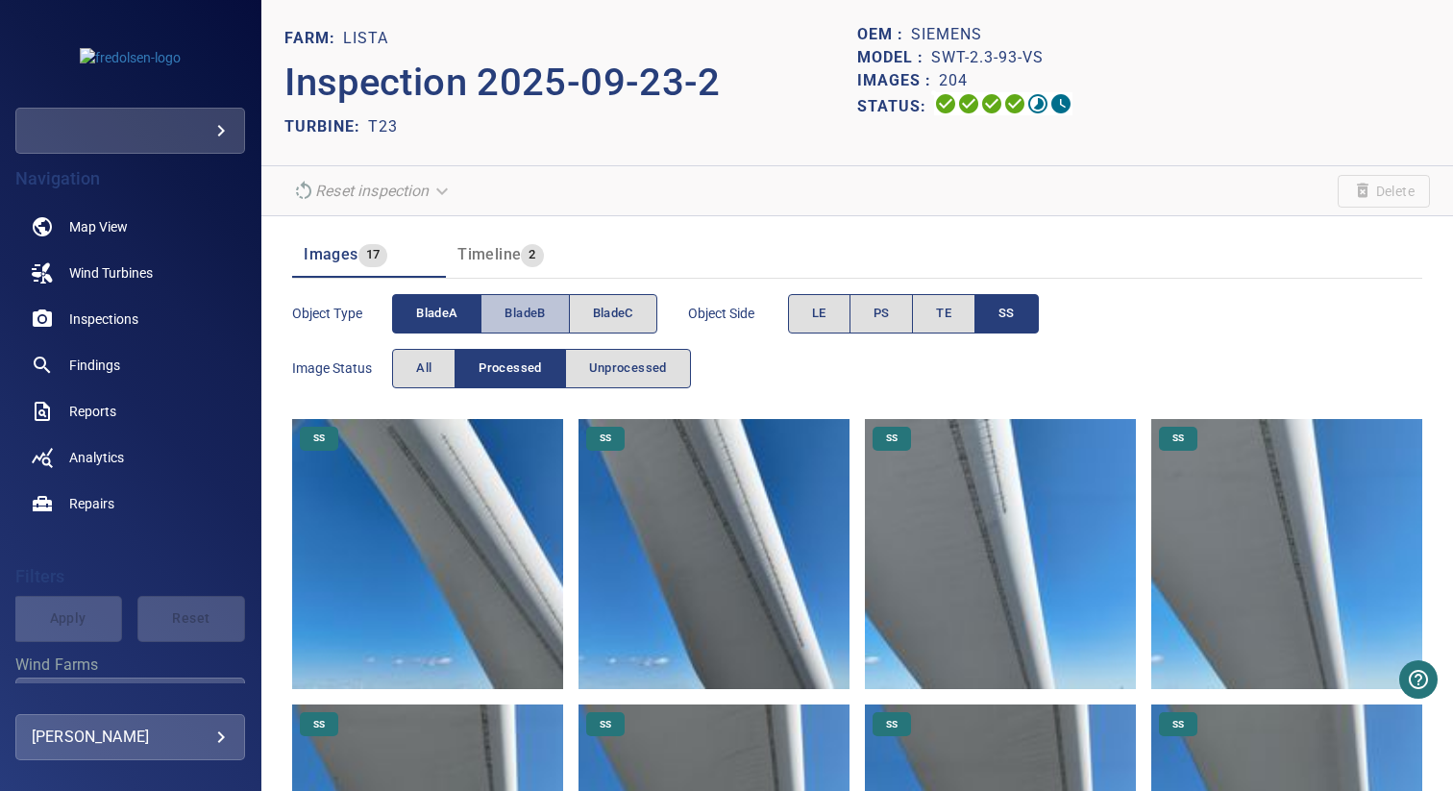
click at [541, 317] on span "bladeB" at bounding box center [525, 314] width 40 height 22
click at [444, 323] on span "bladeA" at bounding box center [436, 314] width 41 height 22
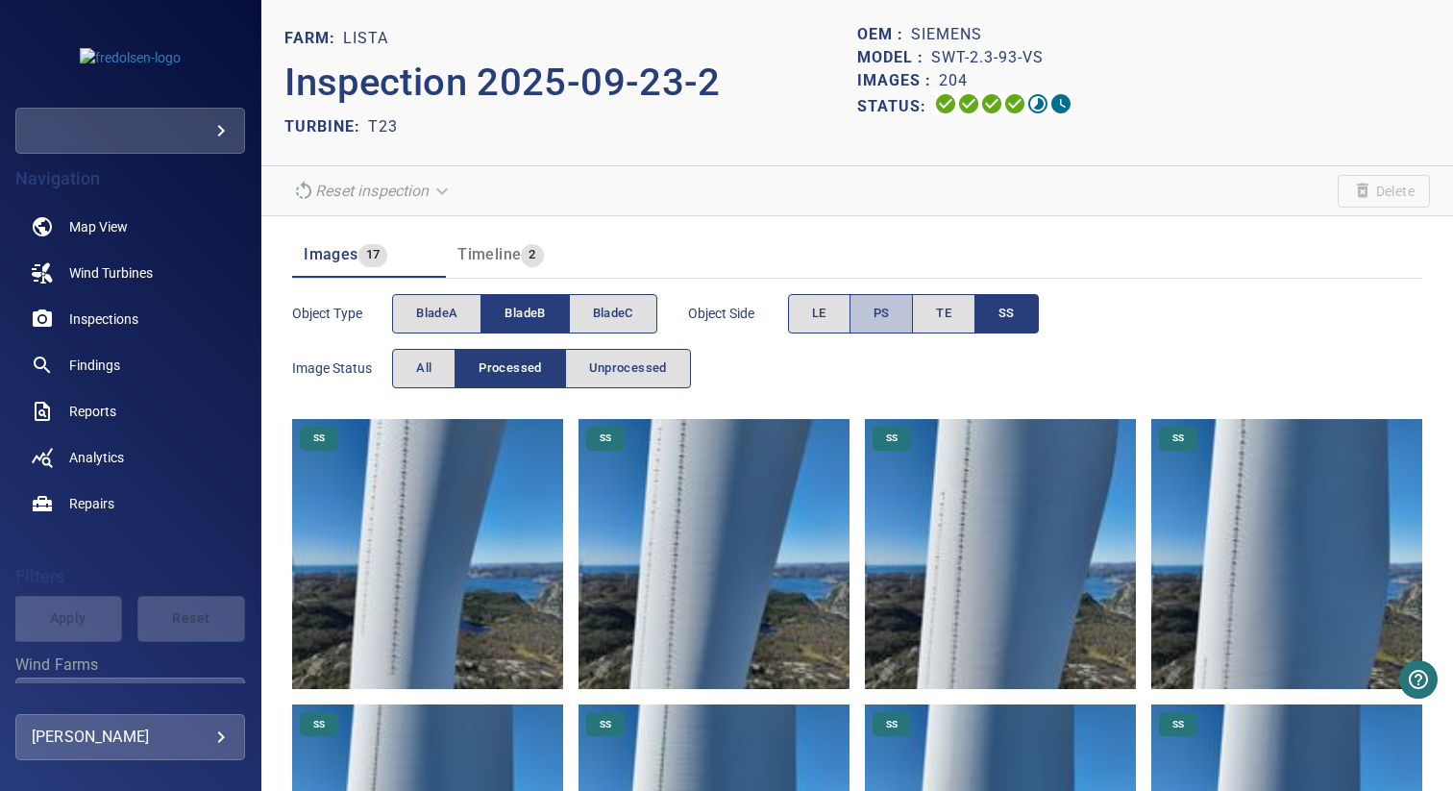
click at [889, 319] on span "PS" at bounding box center [882, 314] width 16 height 22
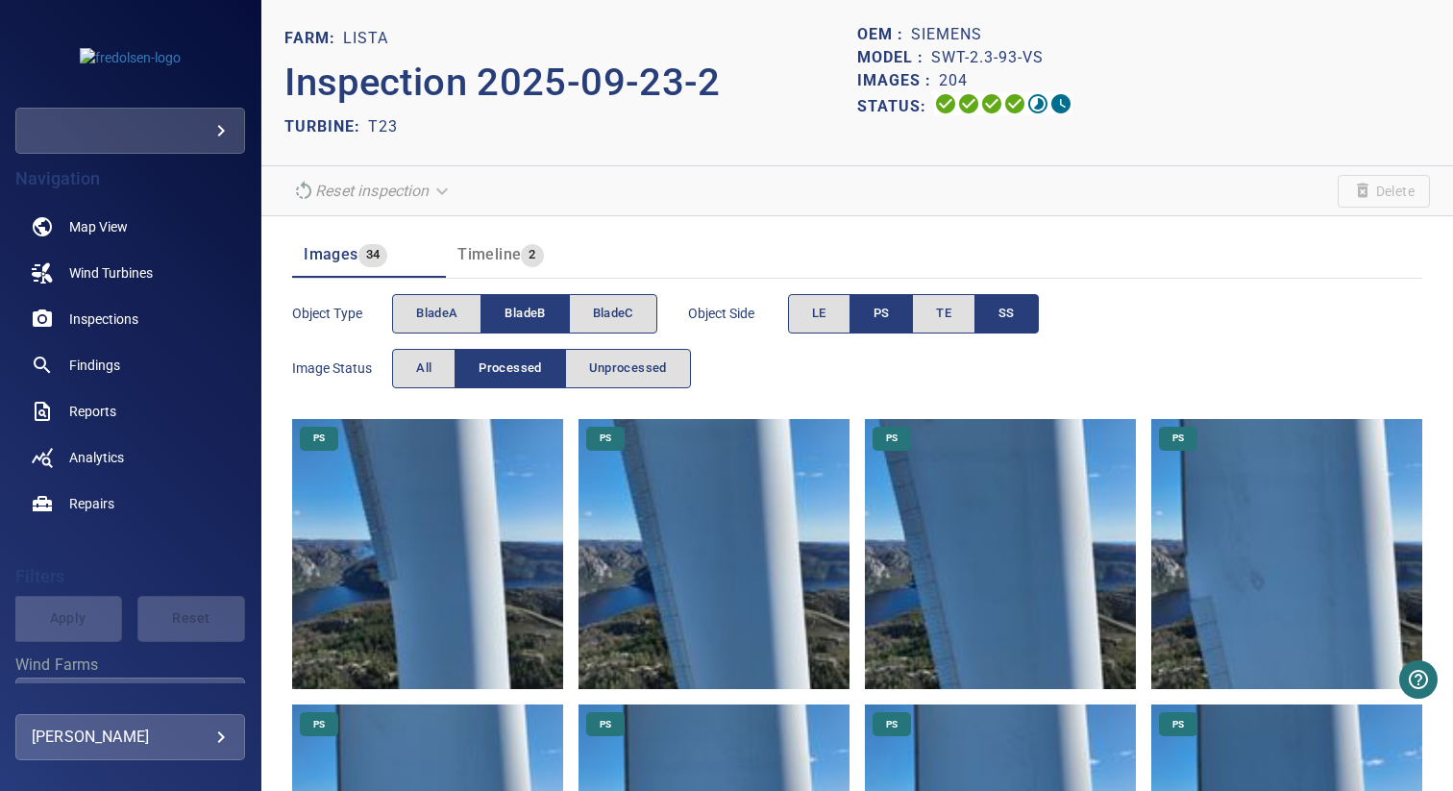
click at [1014, 318] on span "SS" at bounding box center [1007, 314] width 16 height 22
click at [624, 314] on span "bladeC" at bounding box center [613, 314] width 40 height 22
click at [529, 314] on span "bladeB" at bounding box center [525, 314] width 40 height 22
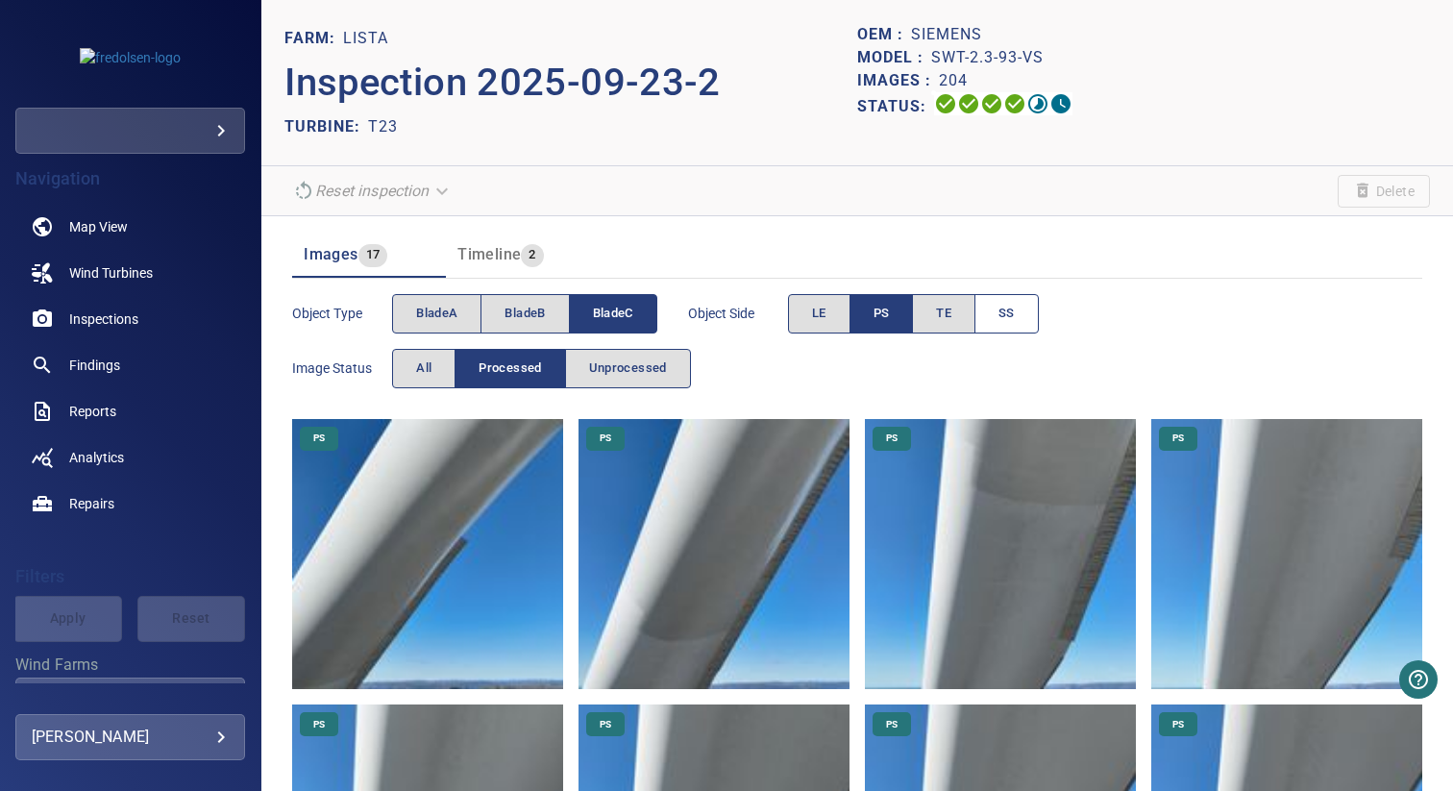
click at [985, 310] on button "SS" at bounding box center [1007, 313] width 64 height 39
click at [904, 311] on button "PS" at bounding box center [882, 313] width 64 height 39
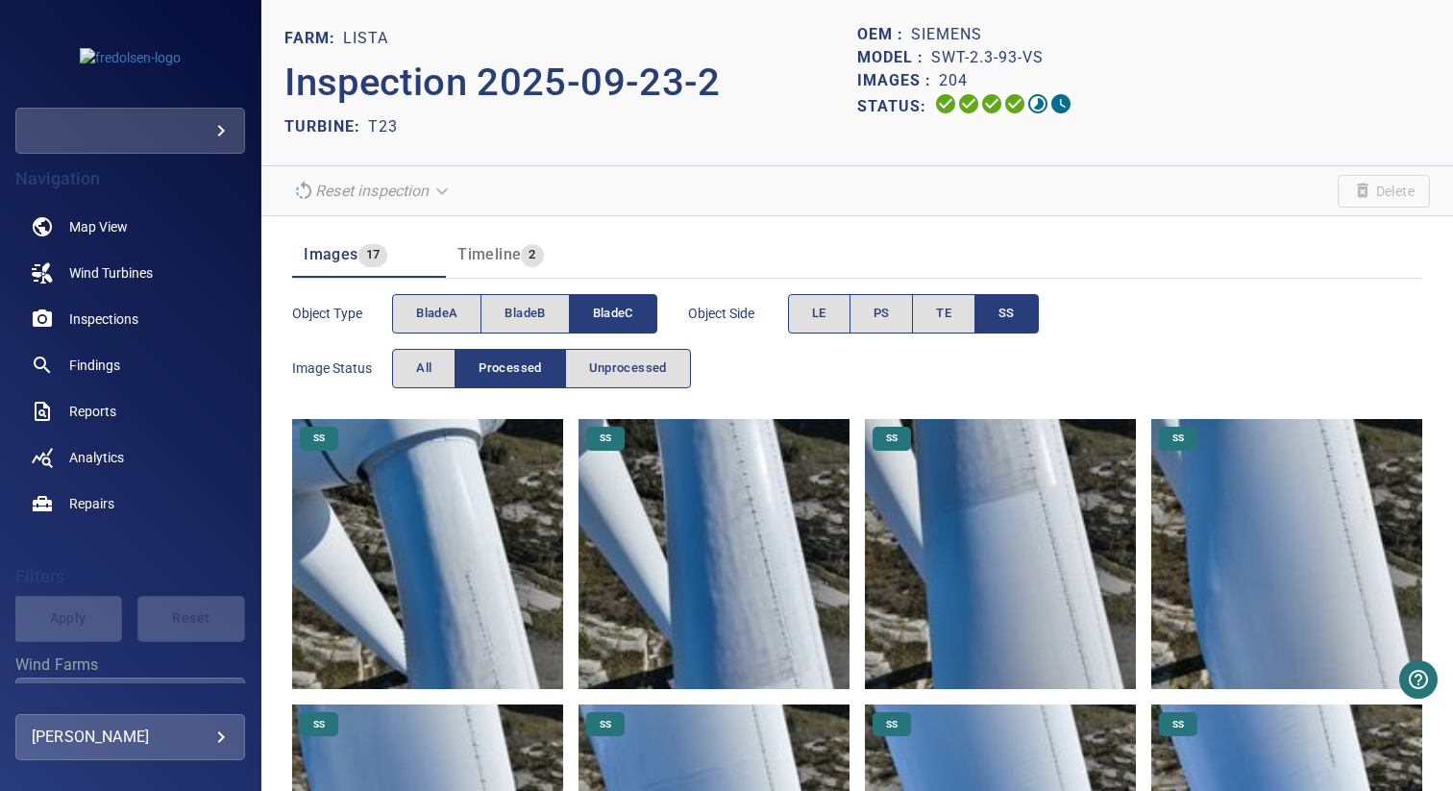
click at [459, 255] on span "Timeline" at bounding box center [489, 254] width 63 height 18
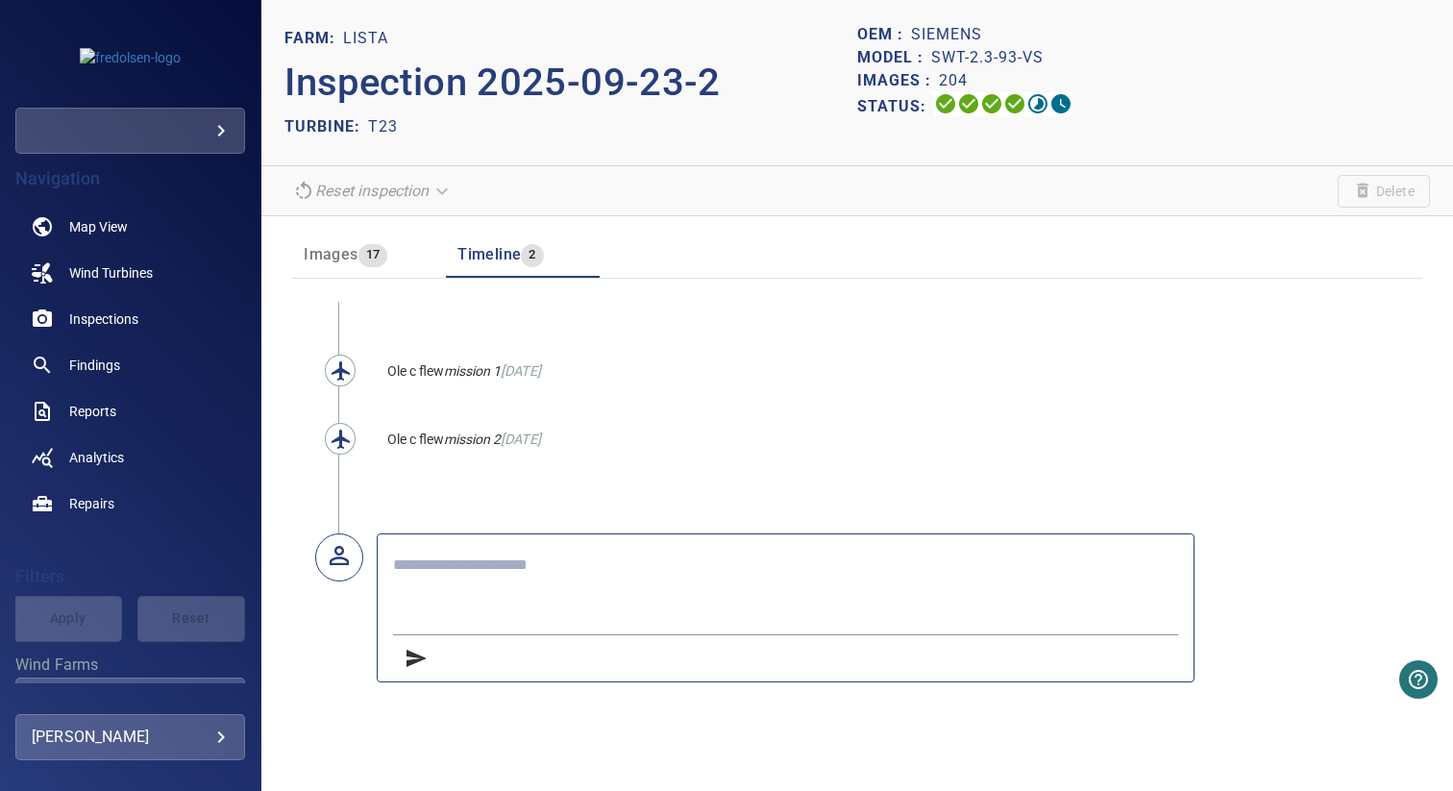
click at [390, 367] on span "Ole c flew" at bounding box center [415, 370] width 57 height 15
copy span "Ole"
click at [139, 222] on link "Map View" at bounding box center [130, 227] width 230 height 46
